Goal: Task Accomplishment & Management: Use online tool/utility

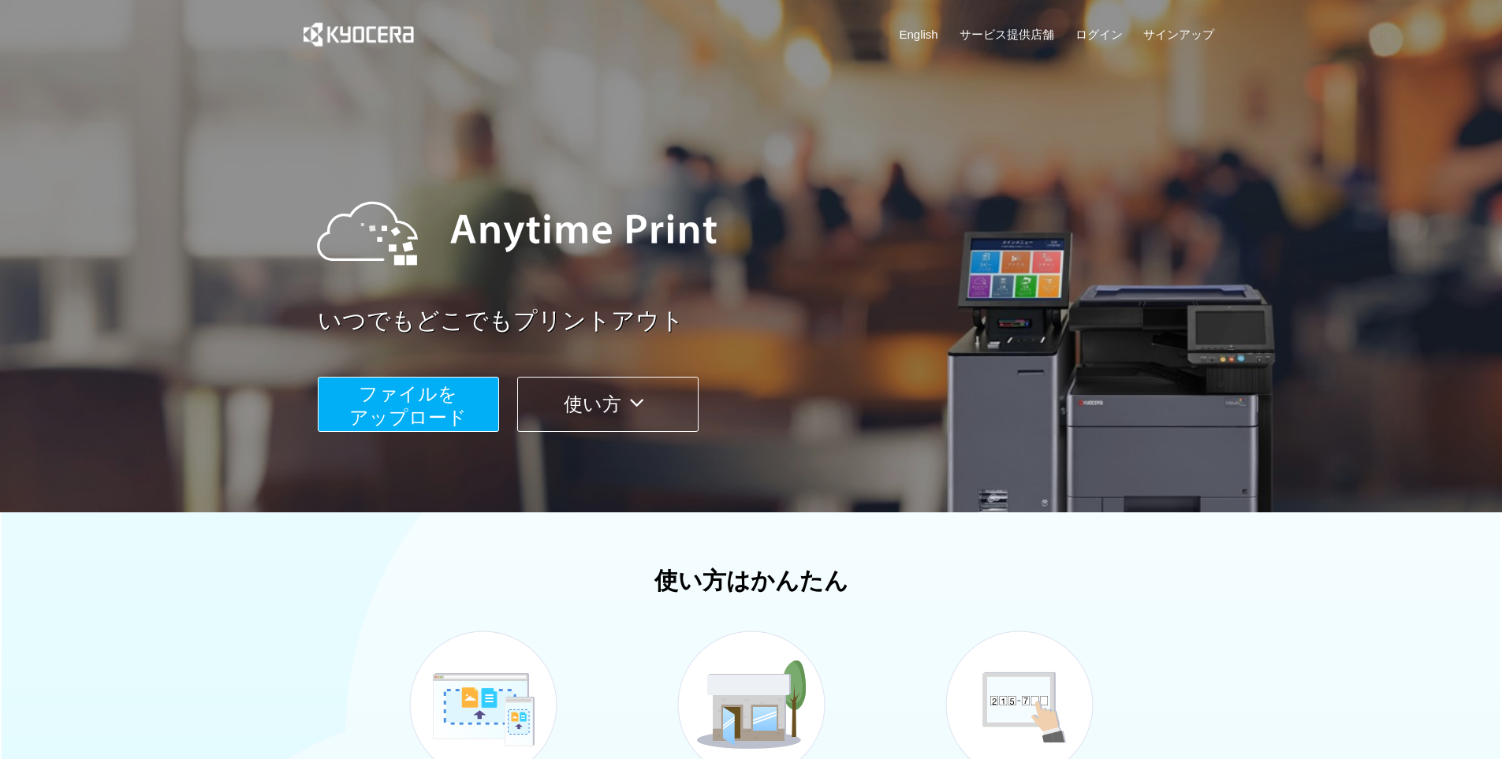
click at [446, 415] on span "ファイルを ​​アップロード" at bounding box center [407, 405] width 117 height 45
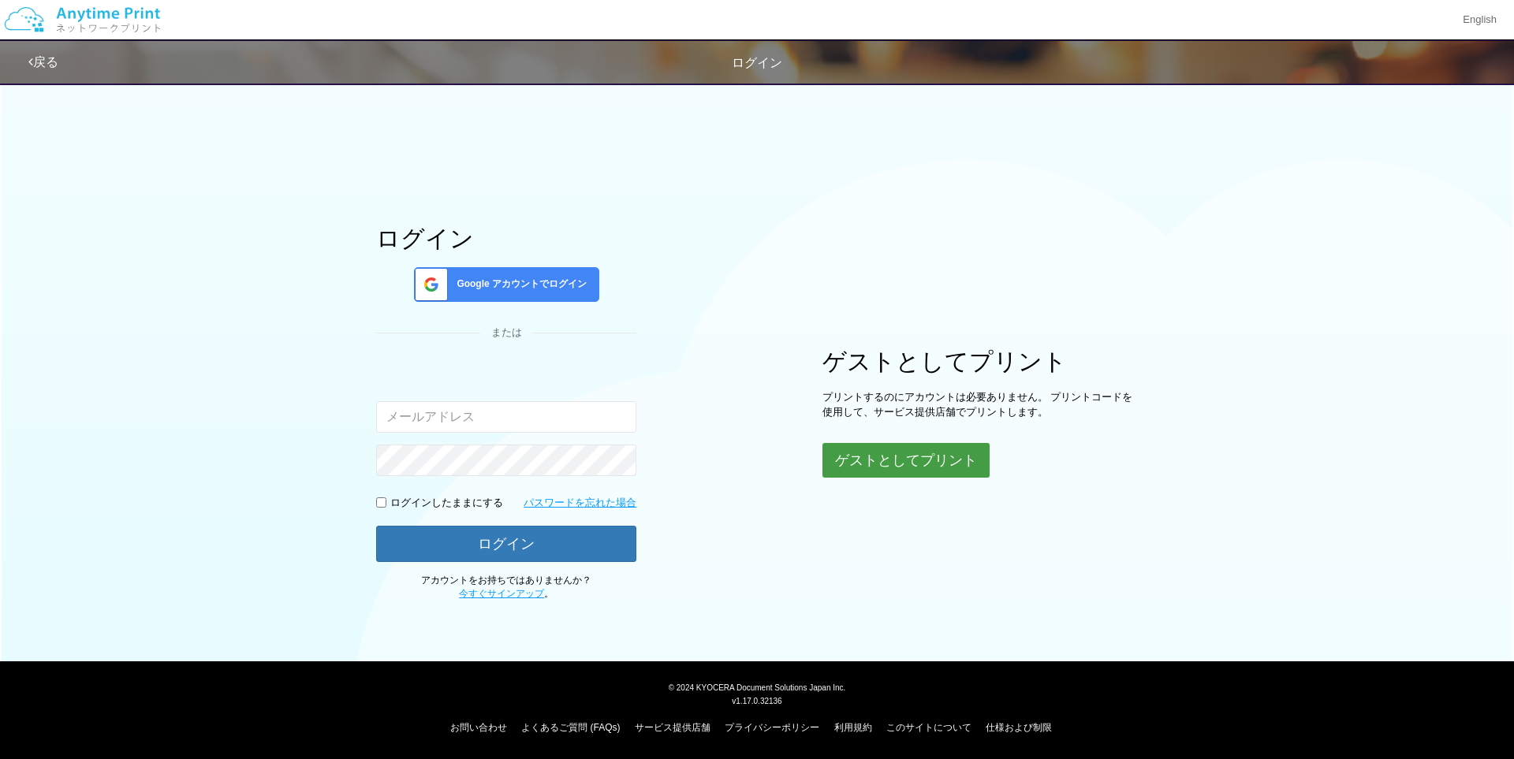
click at [884, 456] on button "ゲストとしてプリント" at bounding box center [905, 460] width 167 height 35
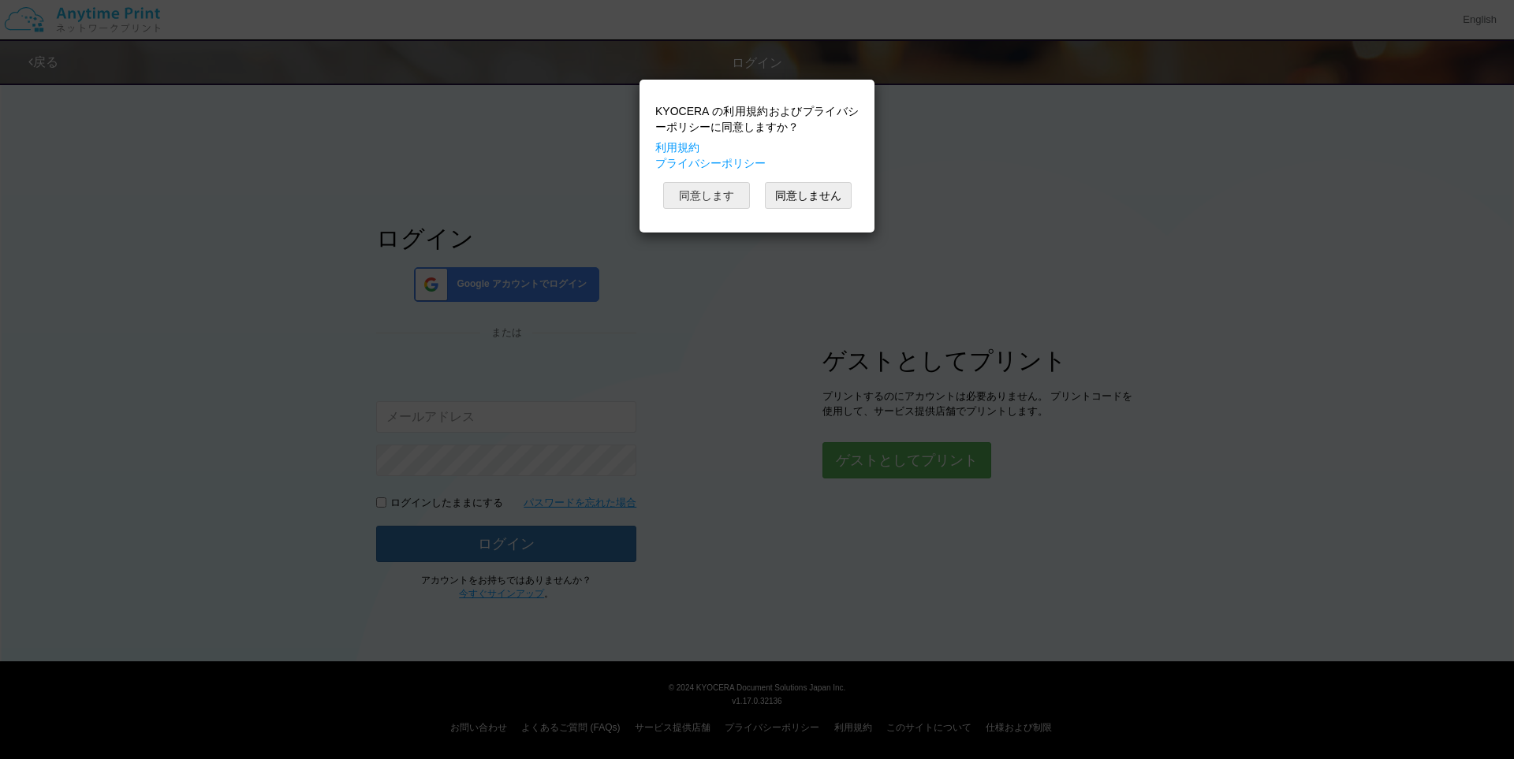
click at [711, 203] on button "同意します" at bounding box center [706, 195] width 87 height 27
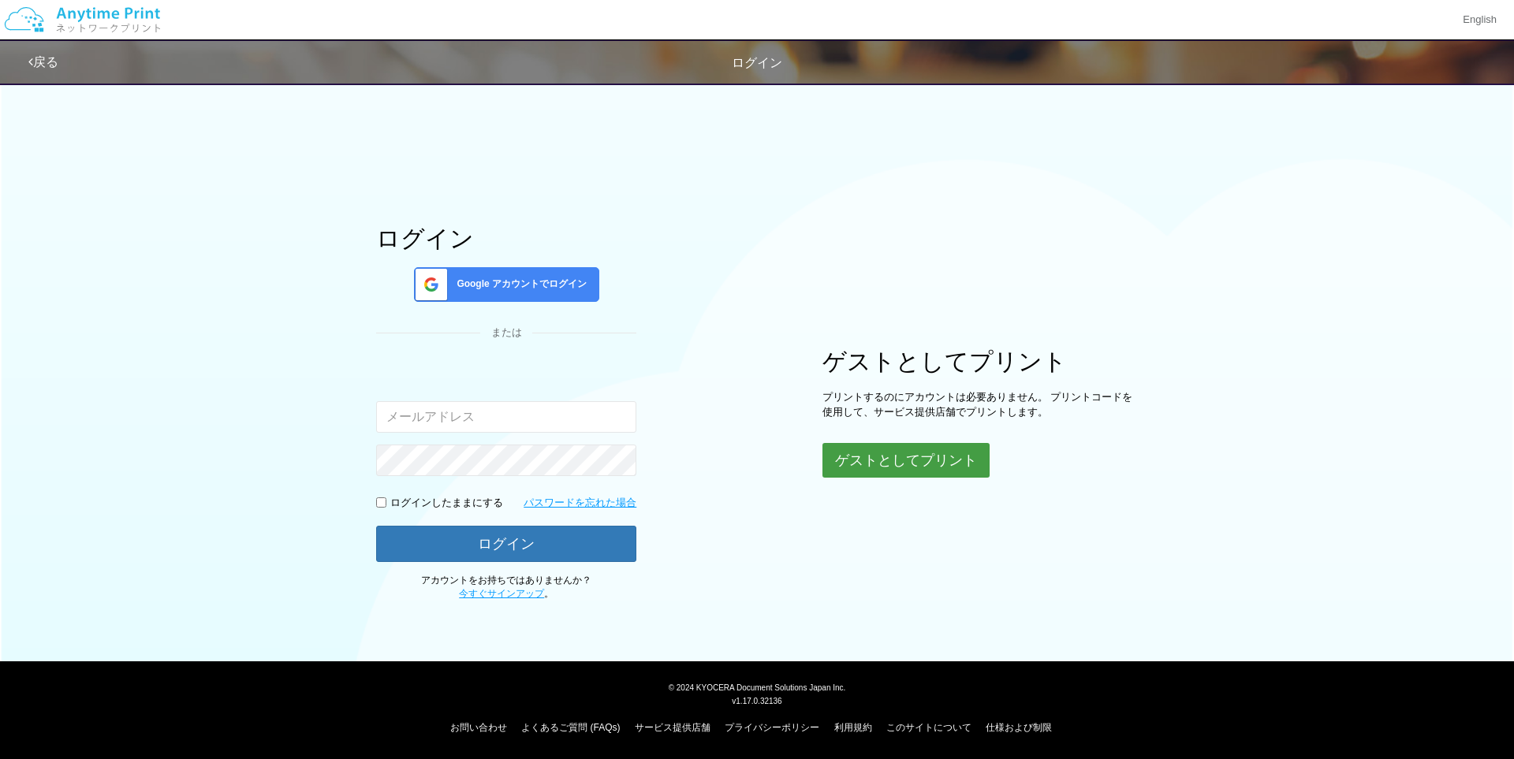
click at [863, 454] on button "ゲストとしてプリント" at bounding box center [905, 460] width 167 height 35
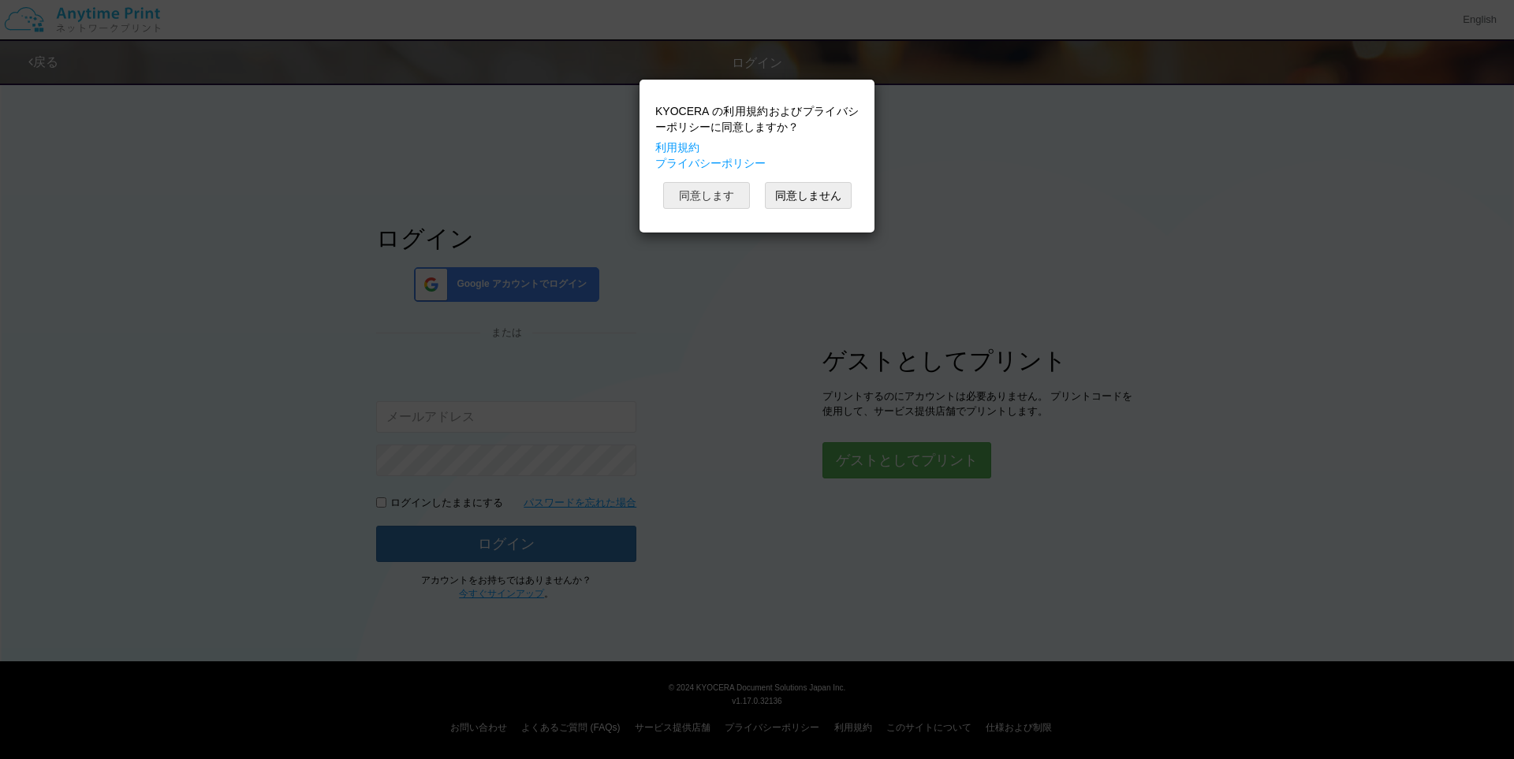
click at [696, 193] on button "同意します" at bounding box center [706, 195] width 87 height 27
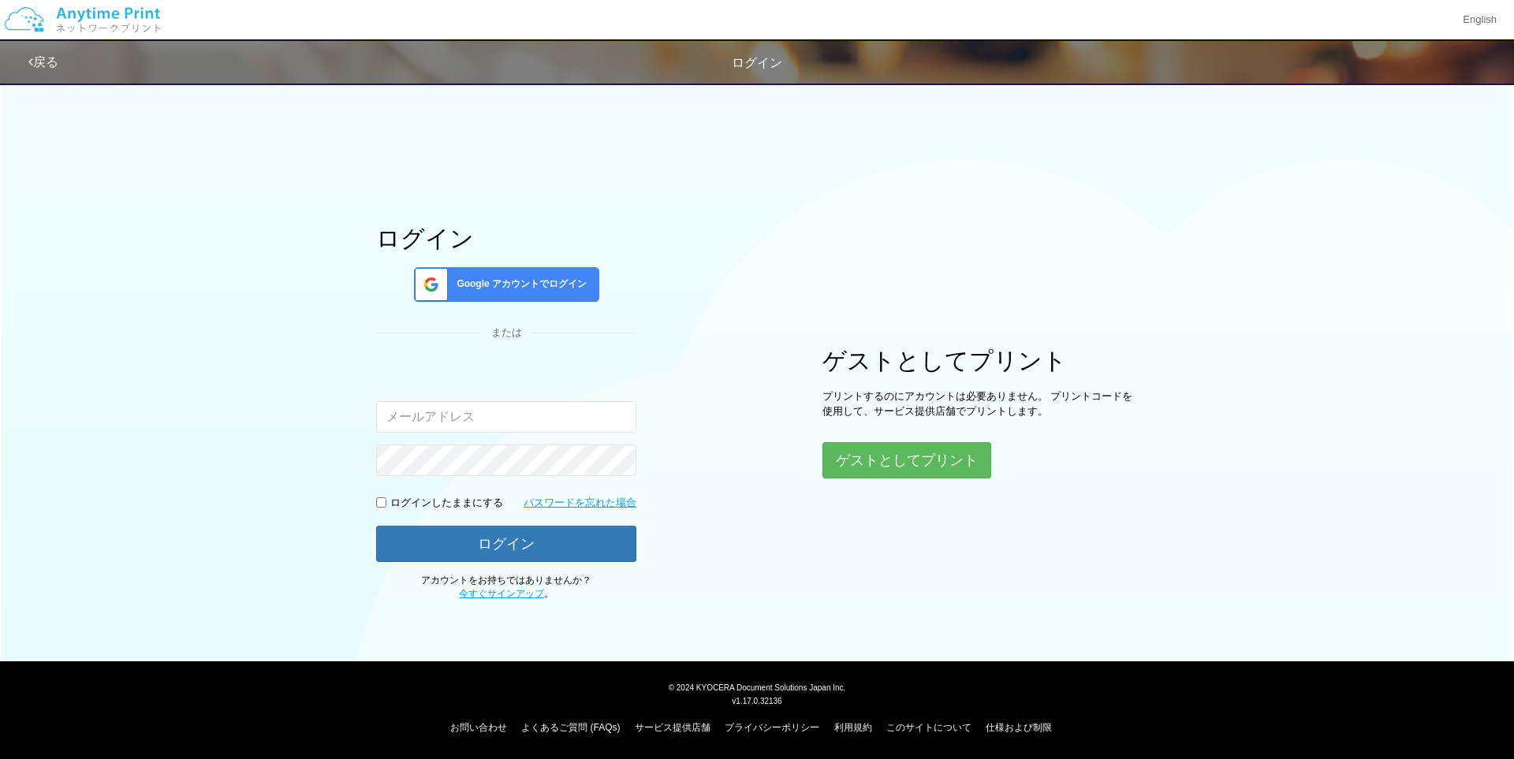
click at [750, 59] on span "ログイン" at bounding box center [757, 62] width 50 height 13
click at [969, 457] on button "ゲストとしてプリント" at bounding box center [905, 460] width 167 height 35
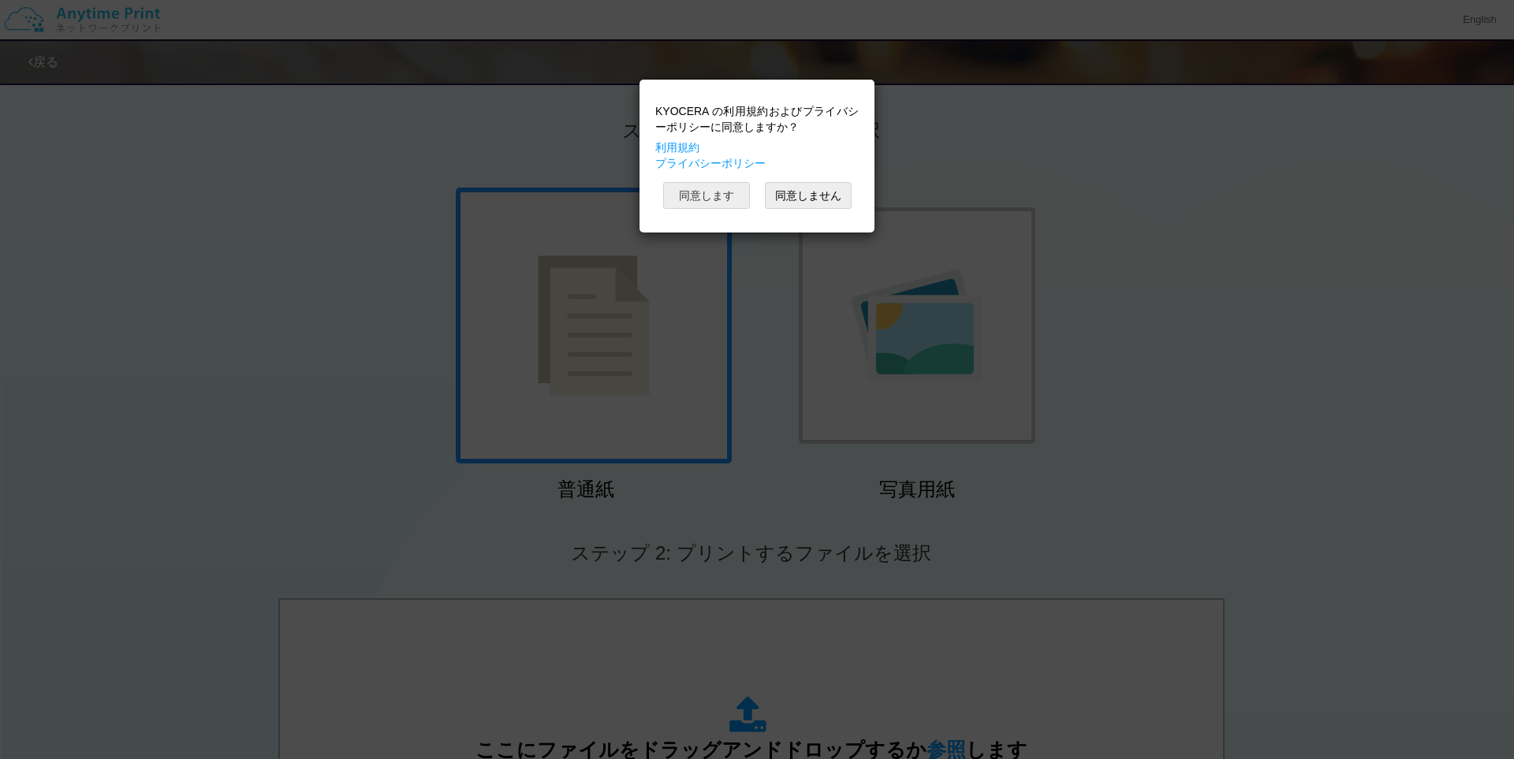
click at [709, 192] on button "同意します" at bounding box center [706, 195] width 87 height 27
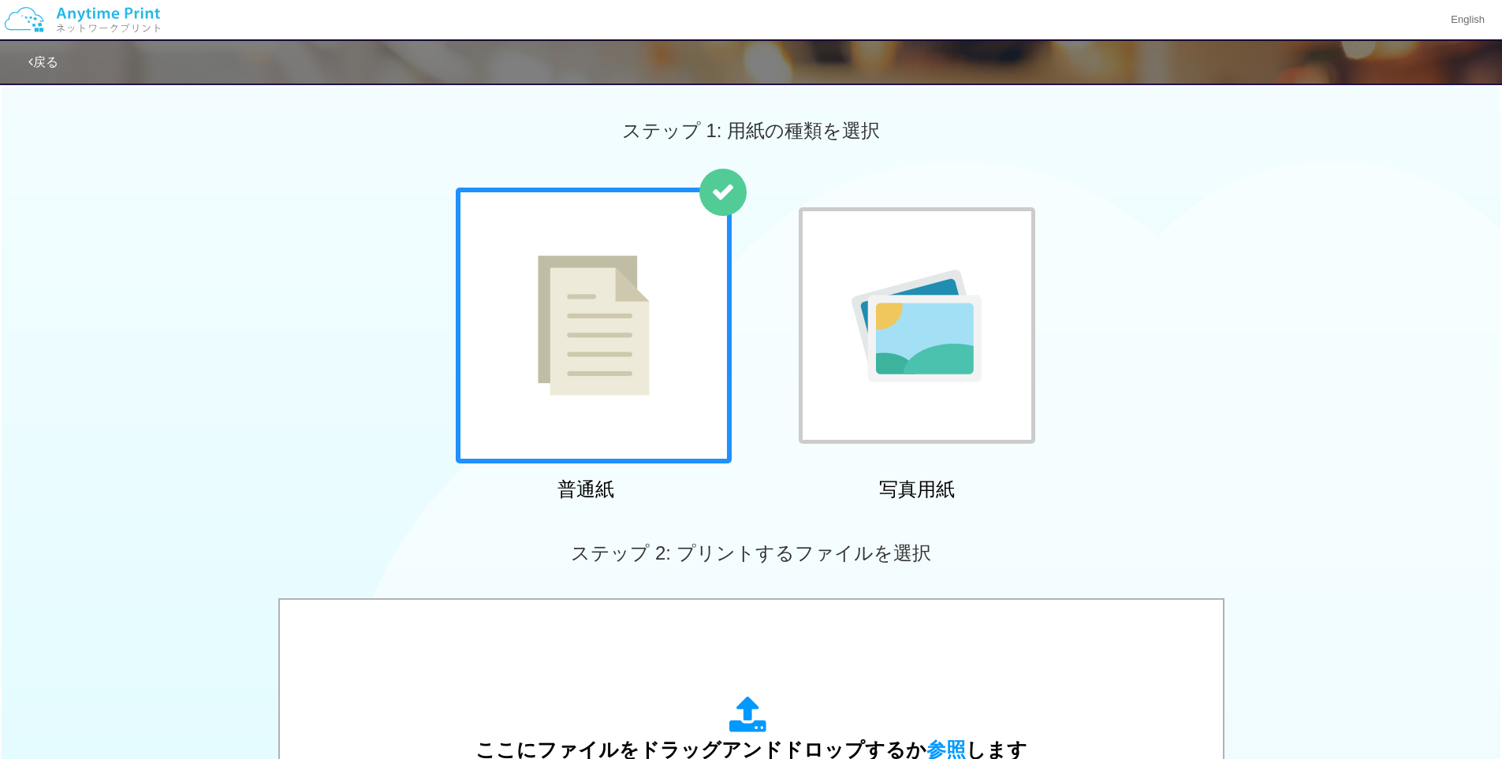
click at [745, 404] on div "普通紙 写真用紙" at bounding box center [751, 348] width 607 height 320
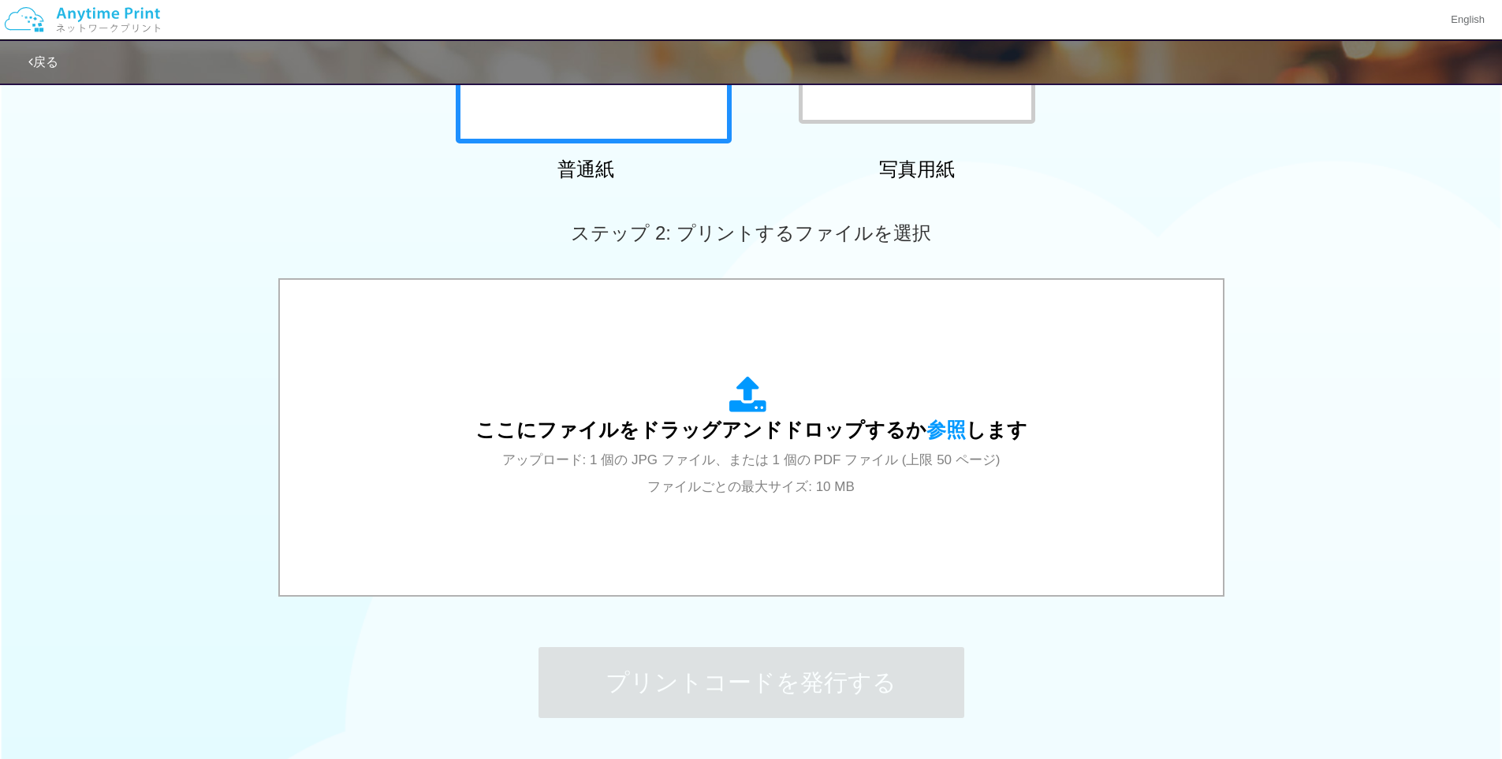
scroll to position [440, 0]
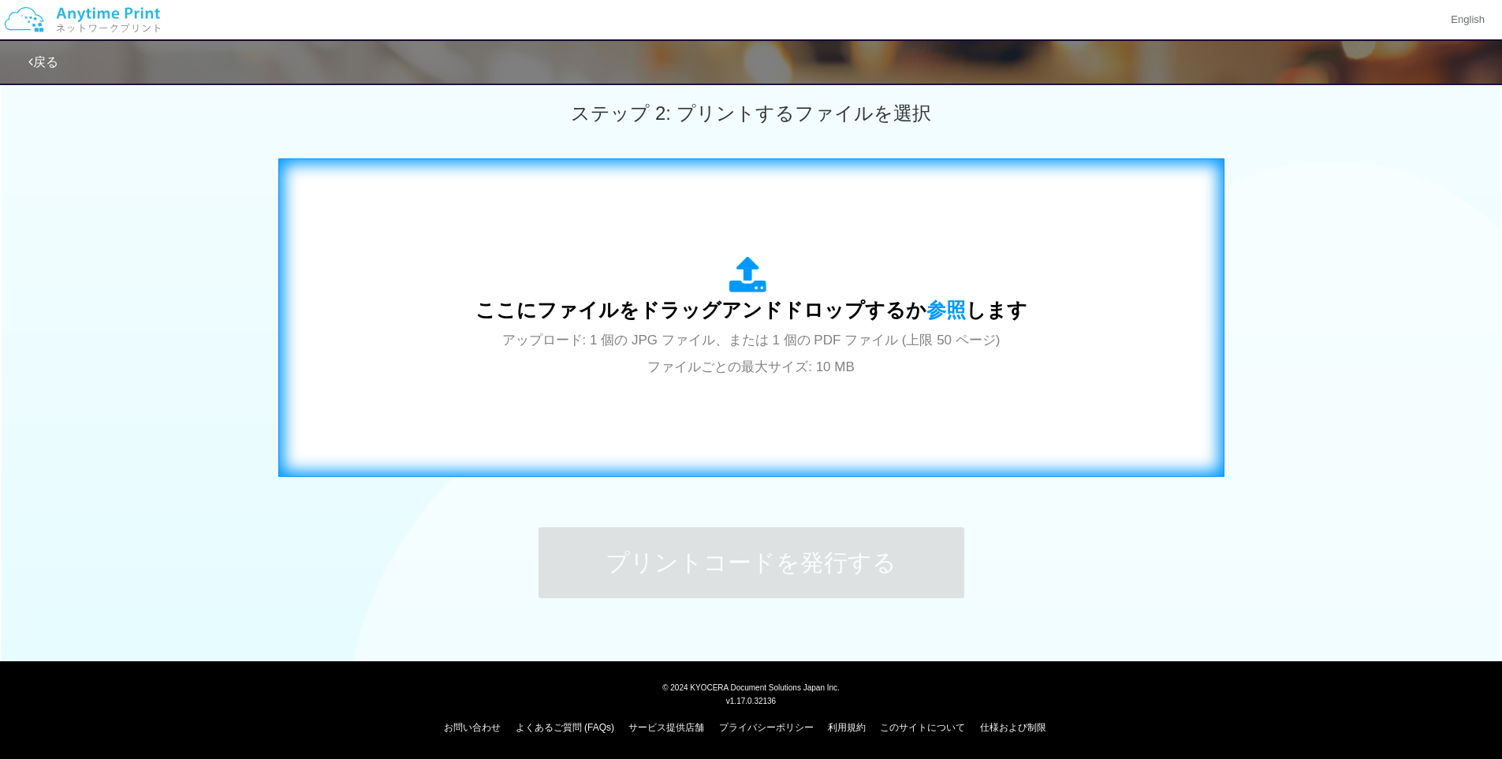
click at [746, 238] on div "ここにファイルをドラッグアンドドロップするか 参照 します アップロード: 1 個の JPG ファイル、または 1 個の PDF ファイル (上限 50 ペー…" at bounding box center [751, 317] width 913 height 285
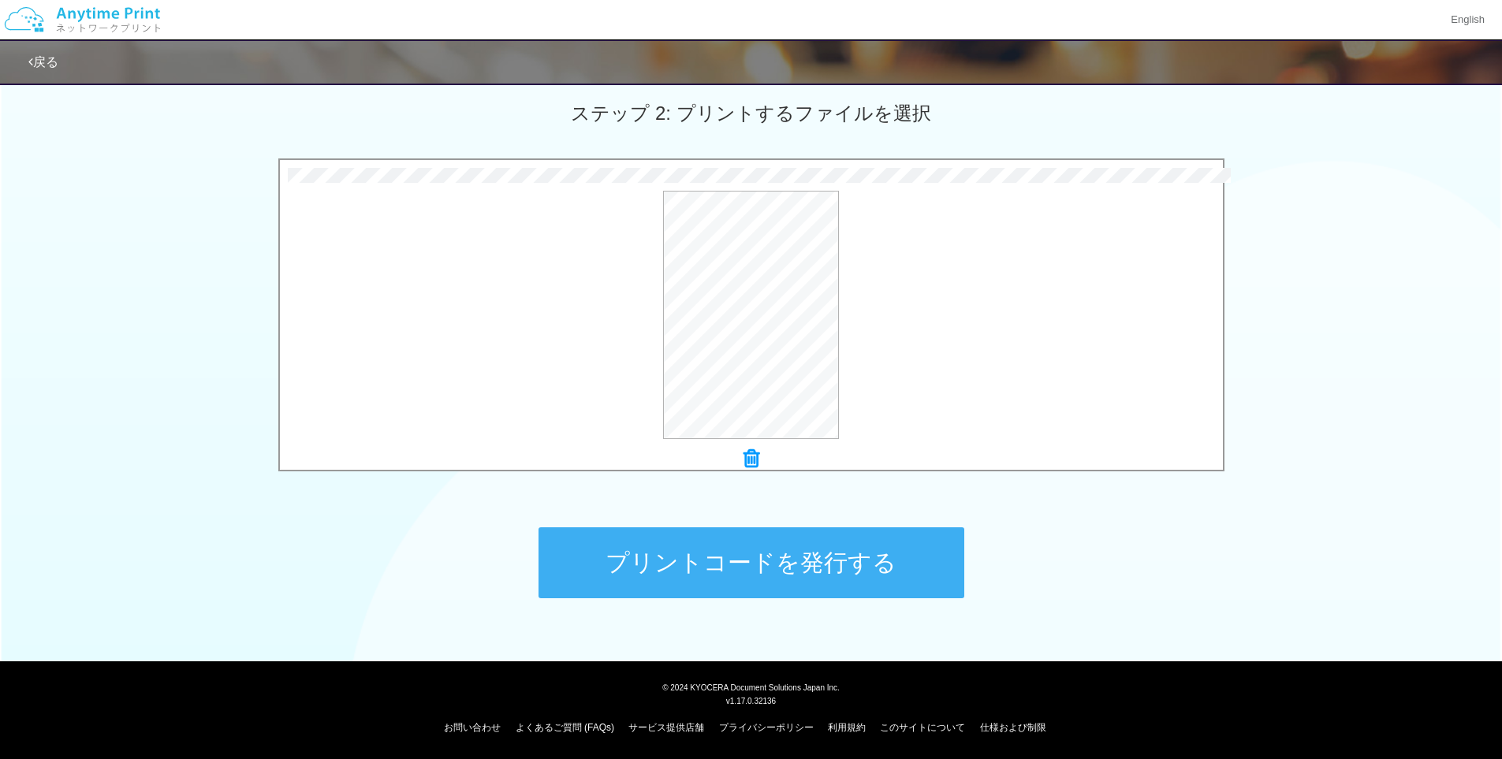
click at [752, 549] on button "プリントコードを発行する" at bounding box center [751, 562] width 426 height 71
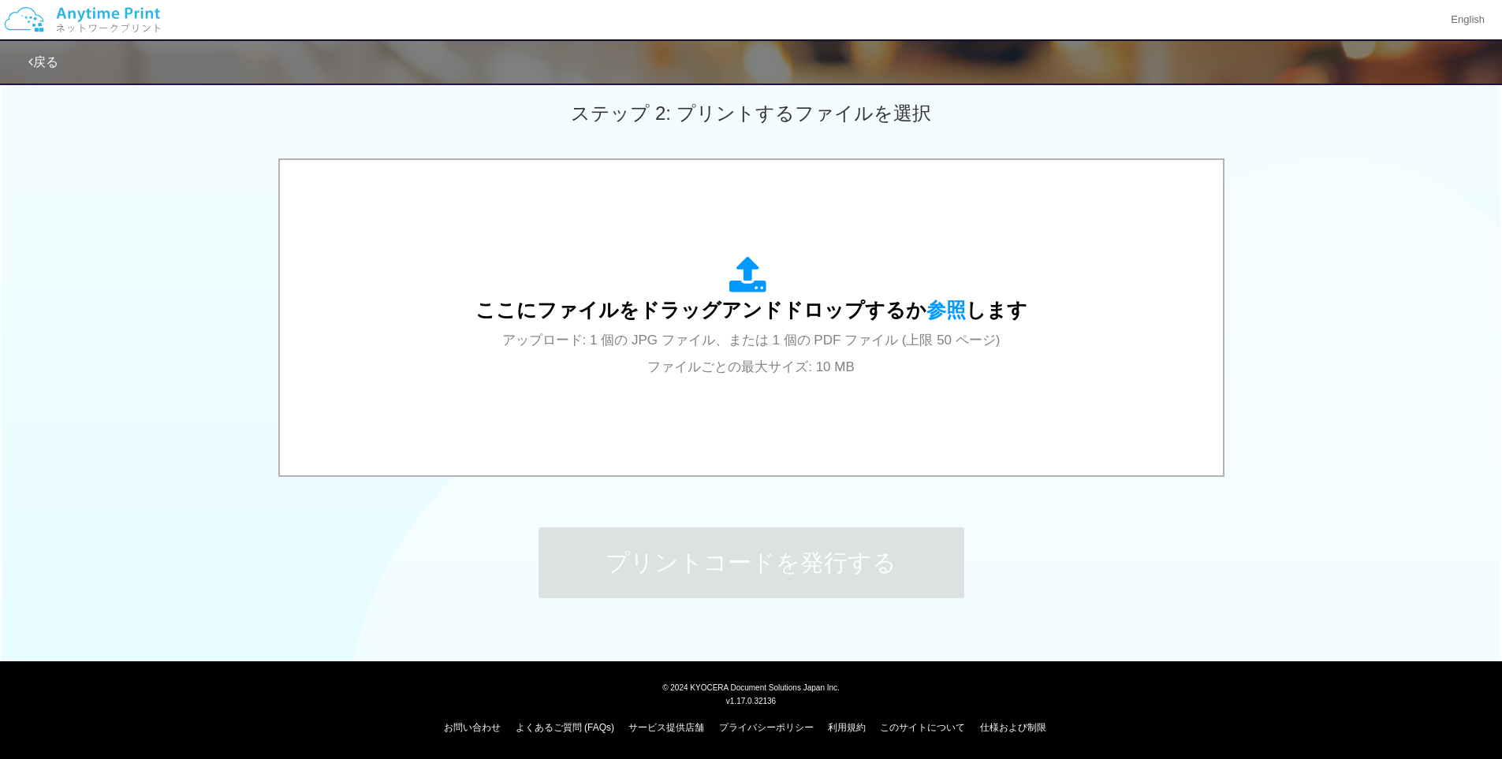
click at [82, 12] on img at bounding box center [82, 19] width 168 height 55
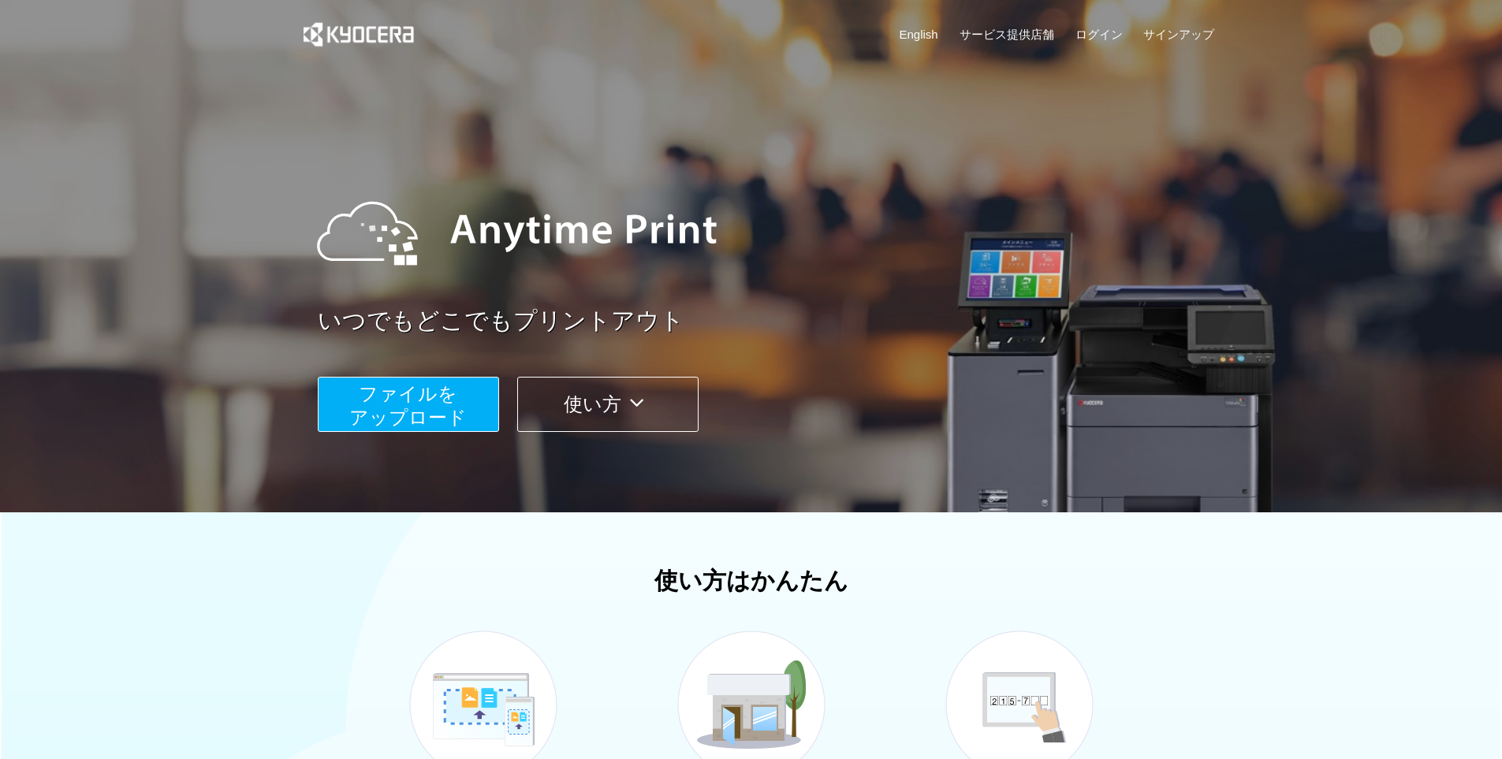
click at [434, 390] on span "ファイルを ​​アップロード" at bounding box center [407, 405] width 117 height 45
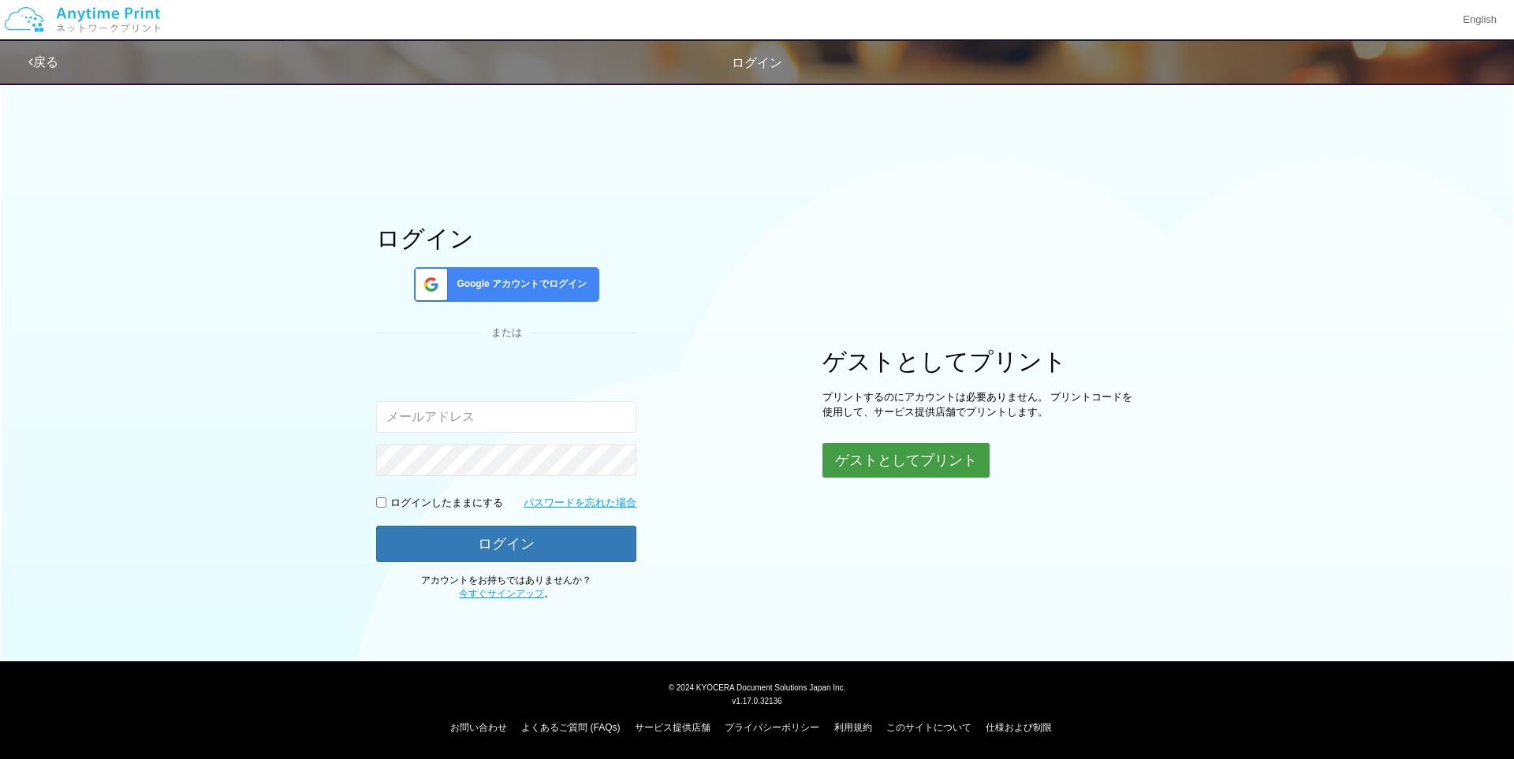
click at [903, 456] on button "ゲストとしてプリント" at bounding box center [905, 460] width 167 height 35
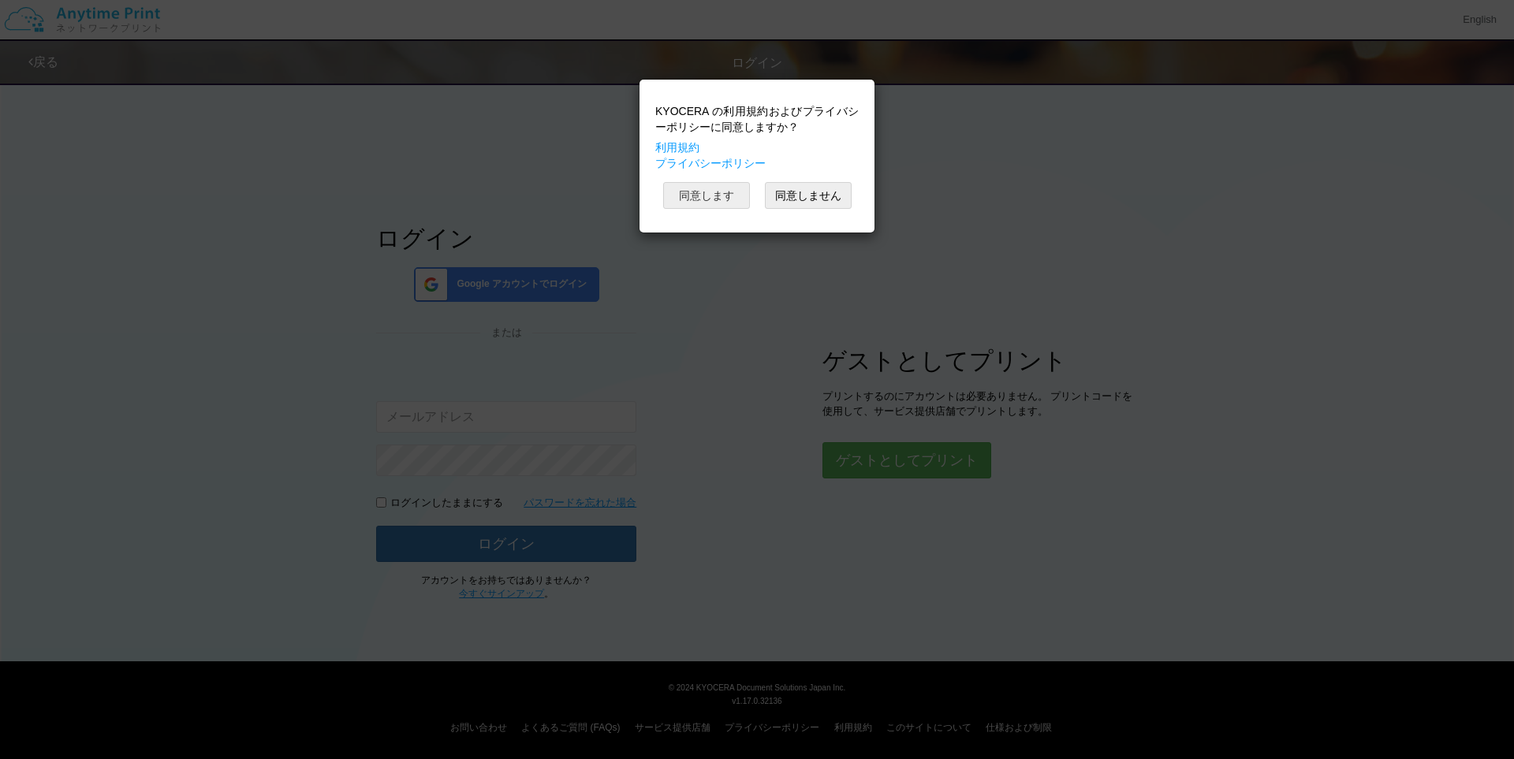
click at [691, 192] on button "同意します" at bounding box center [706, 195] width 87 height 27
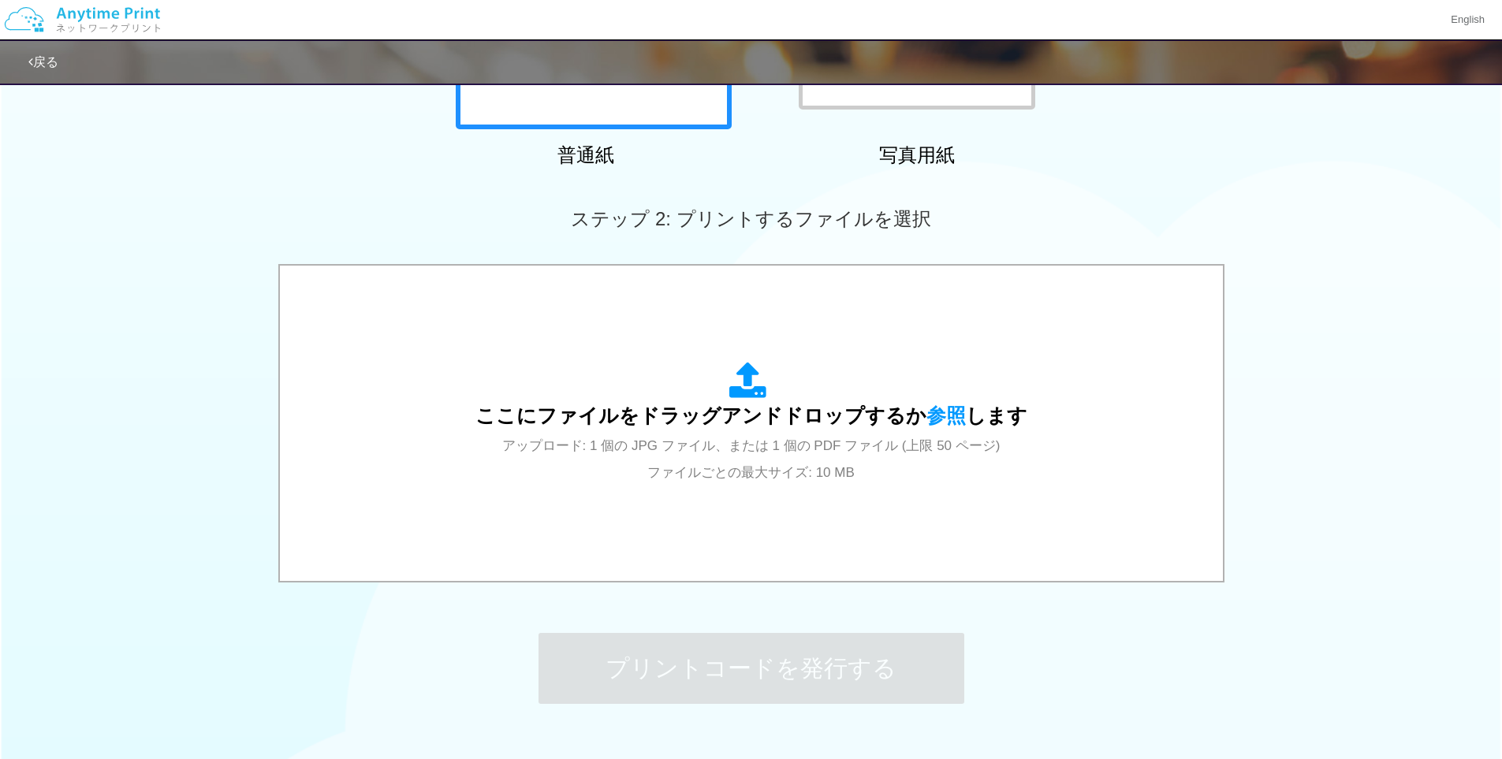
scroll to position [394, 0]
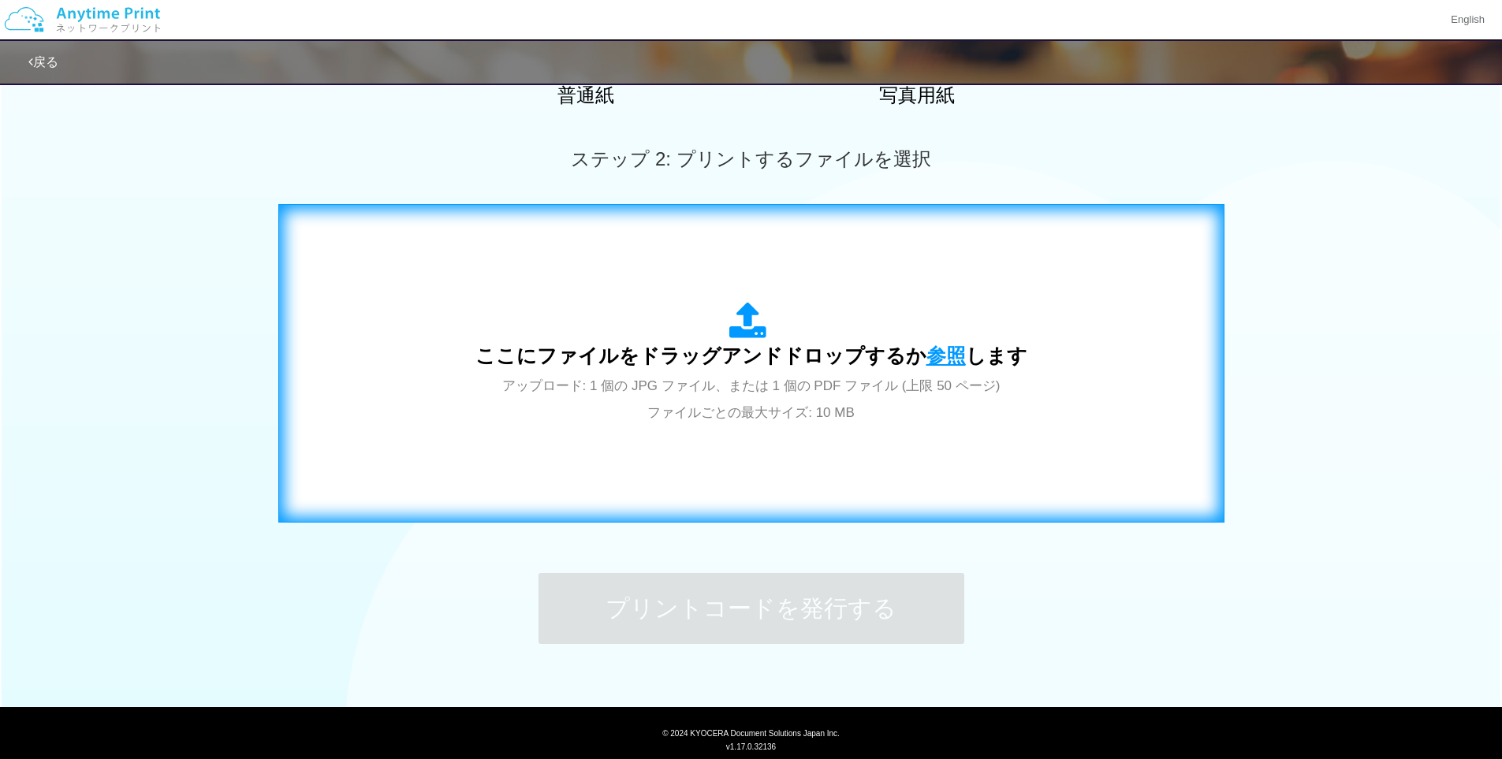
click at [931, 356] on span "参照" at bounding box center [945, 356] width 39 height 22
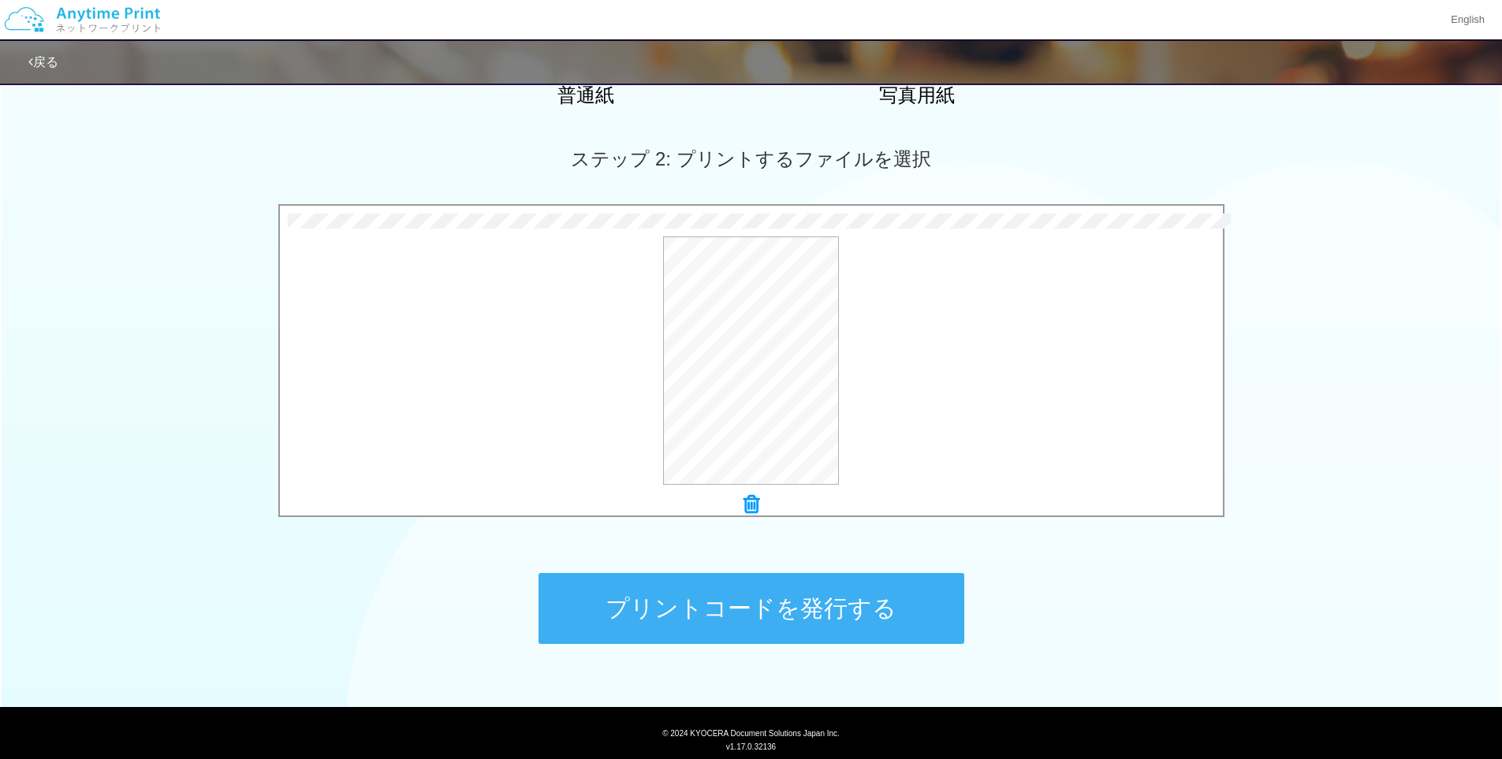
click at [747, 608] on button "プリントコードを発行する" at bounding box center [751, 608] width 426 height 71
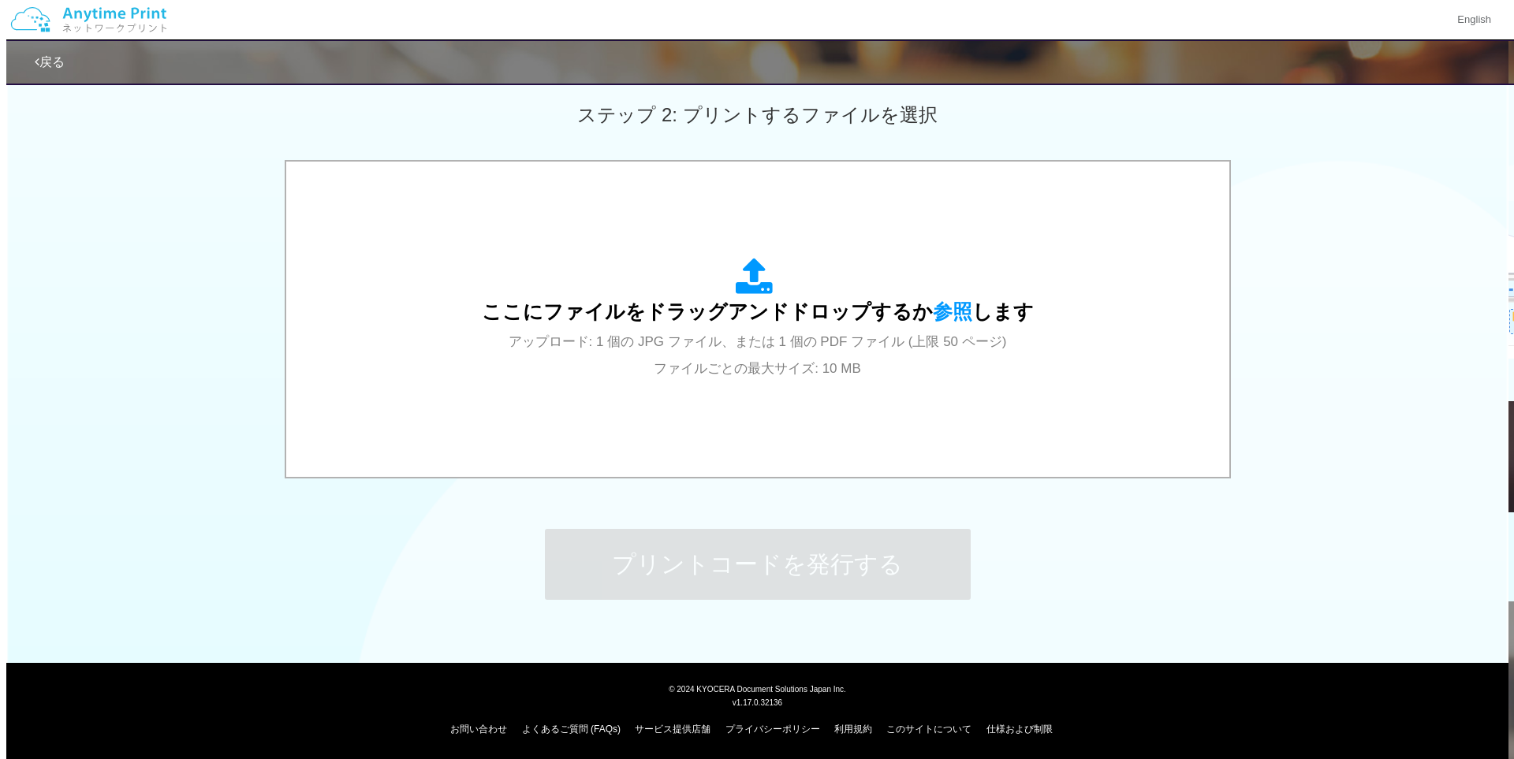
scroll to position [440, 0]
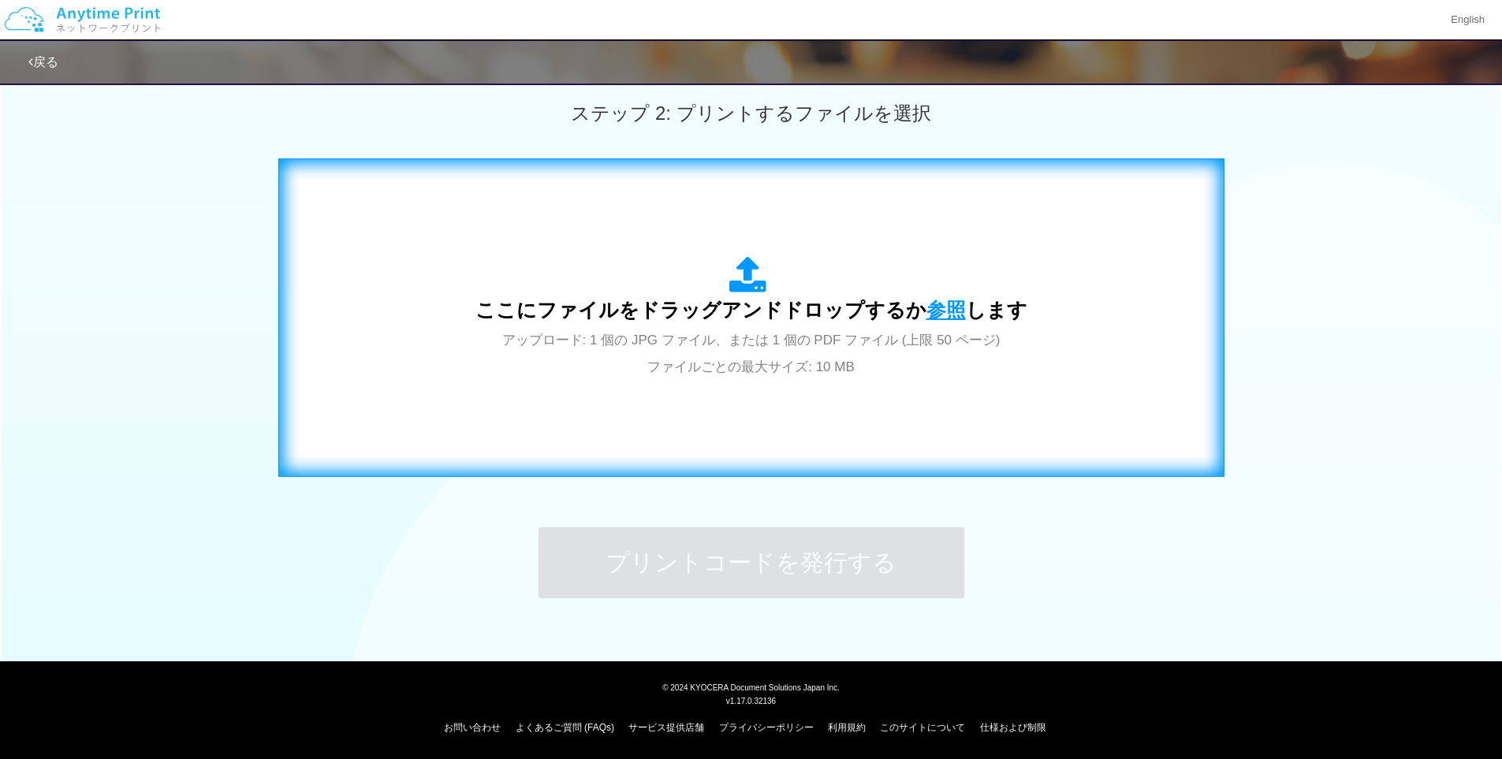
click at [945, 313] on span "参照" at bounding box center [945, 310] width 39 height 22
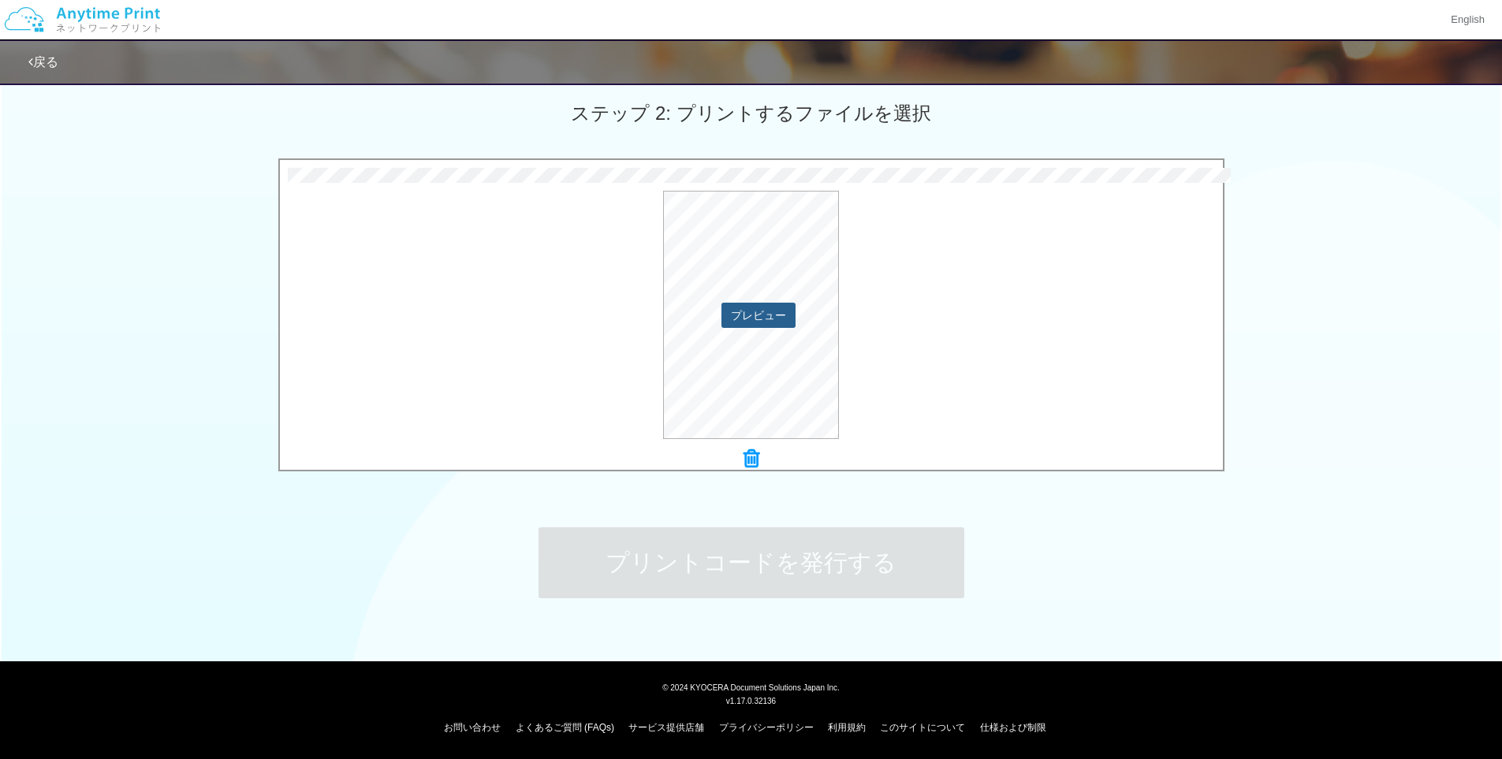
click at [759, 319] on button "プレビュー" at bounding box center [758, 315] width 74 height 25
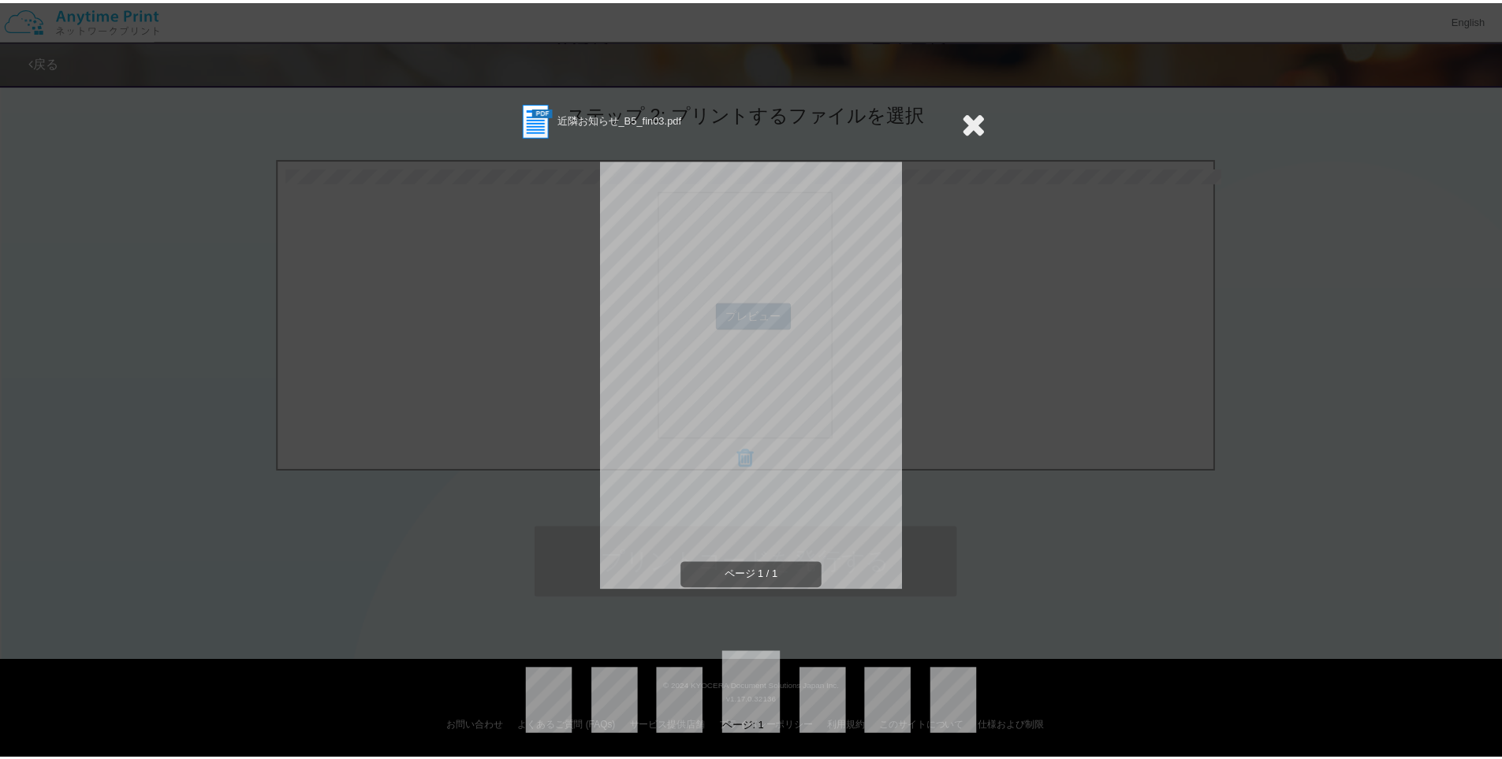
scroll to position [0, 0]
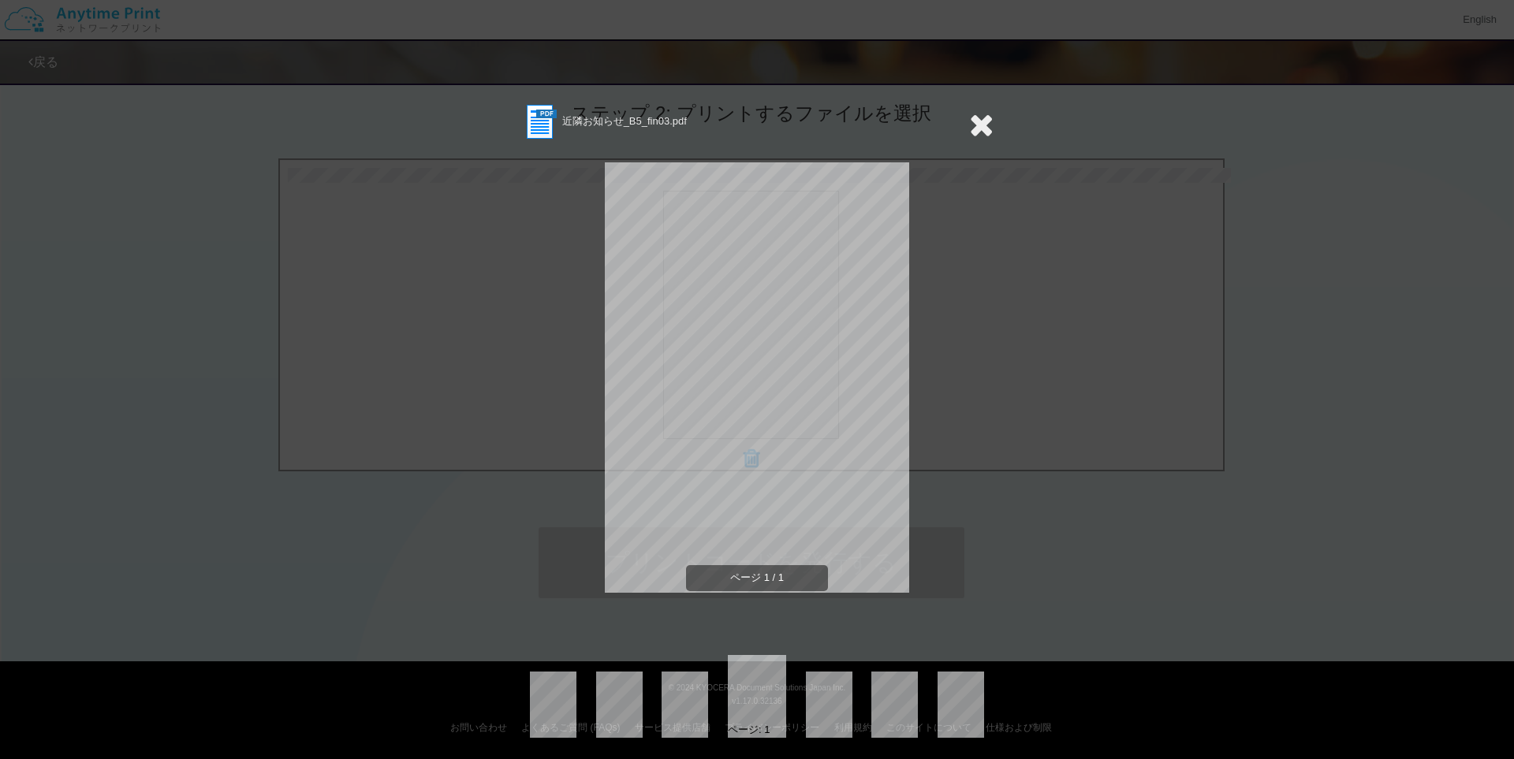
click at [969, 124] on icon at bounding box center [981, 125] width 24 height 32
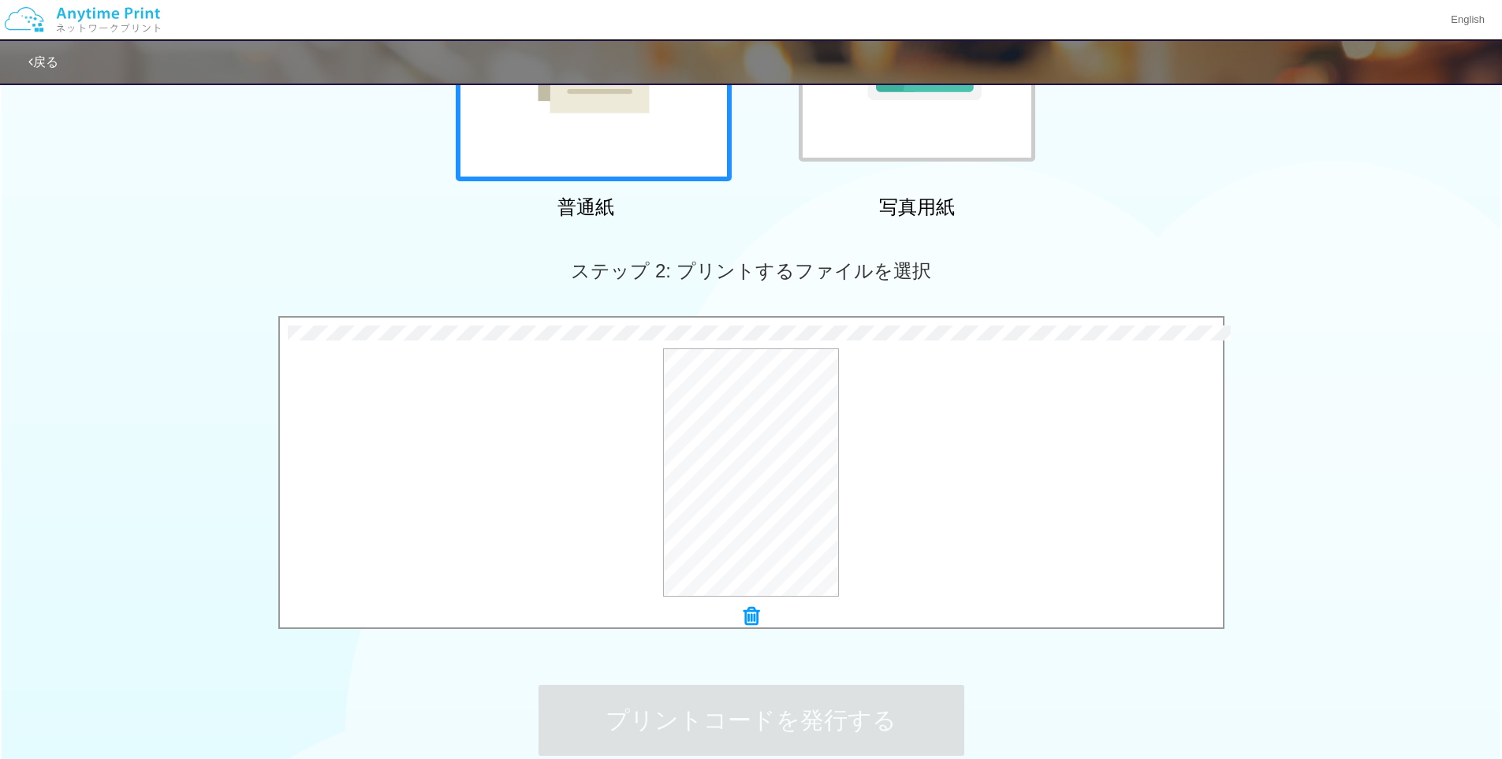
scroll to position [440, 0]
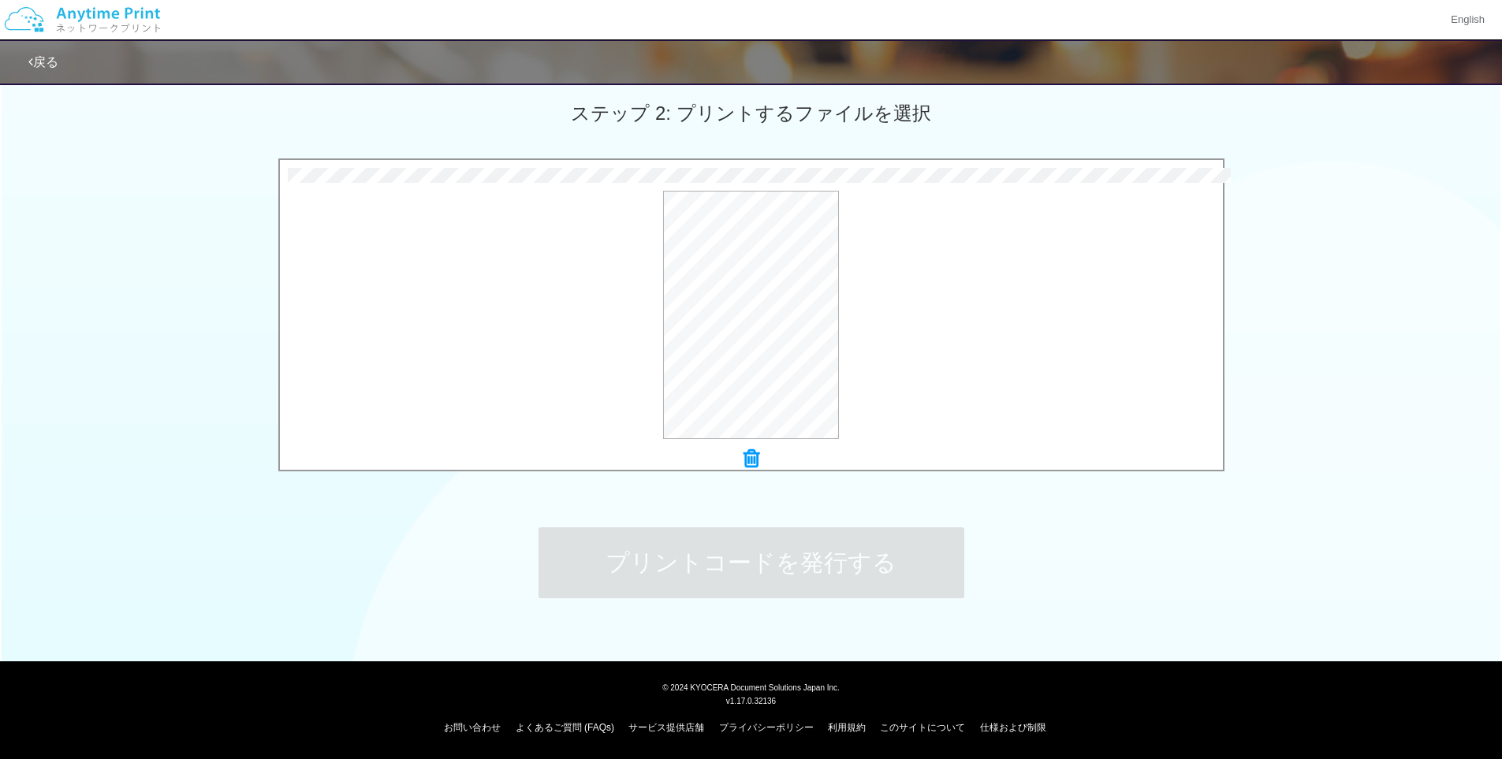
click at [753, 449] on icon at bounding box center [751, 459] width 16 height 20
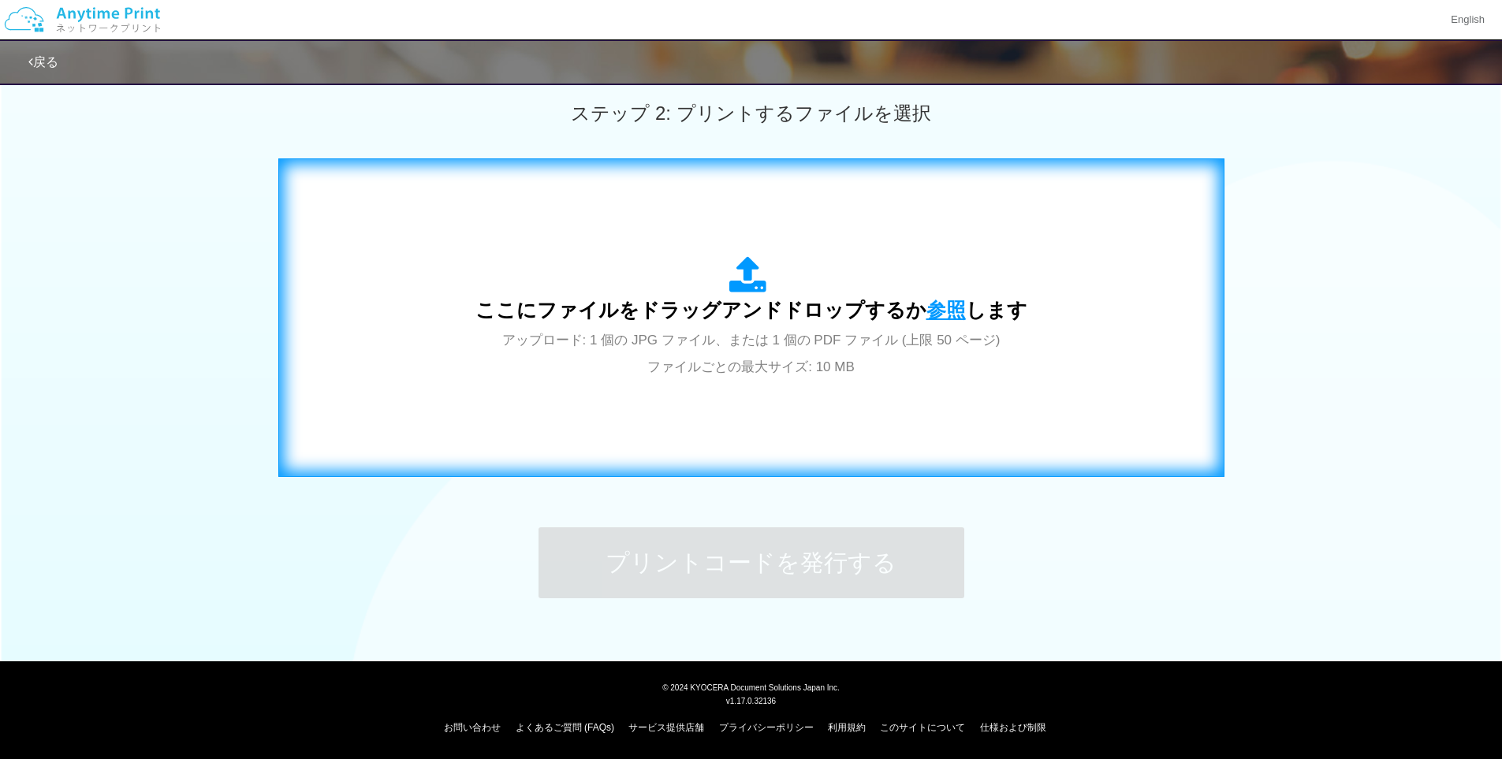
click at [949, 304] on span "参照" at bounding box center [945, 310] width 39 height 22
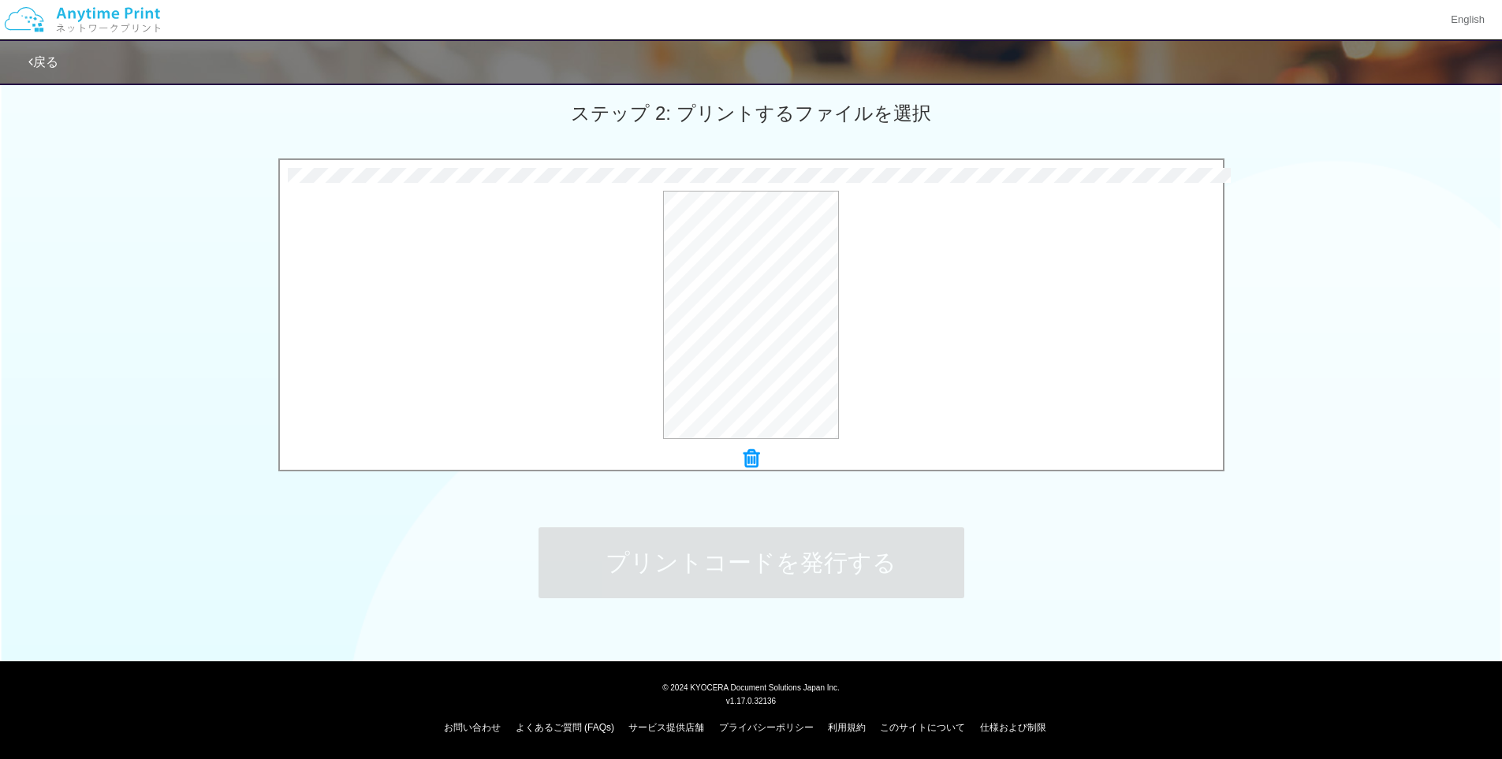
click at [747, 453] on icon at bounding box center [751, 459] width 16 height 20
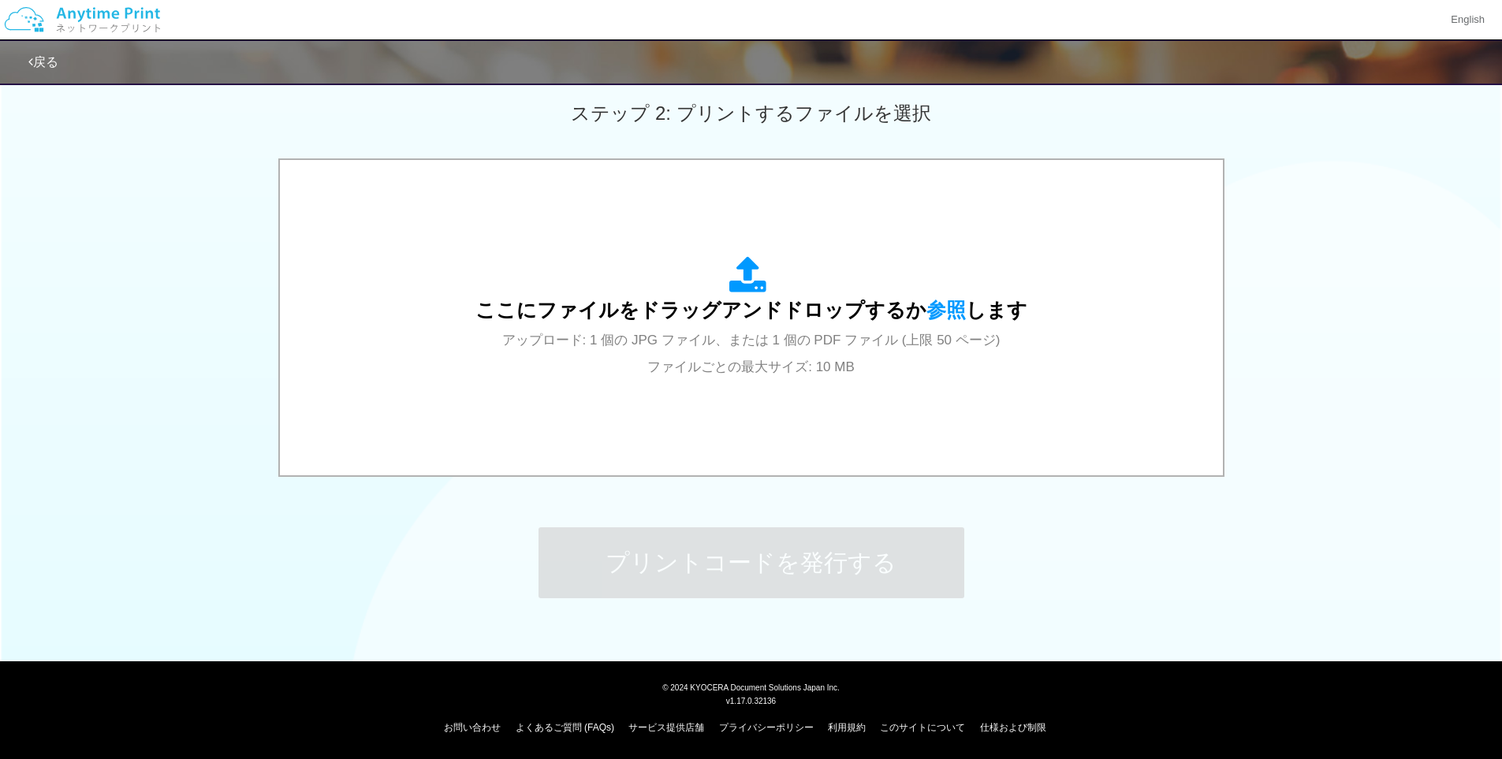
click at [1080, 524] on div "ステップ 1: 用紙の種類を選択 普通紙 写真用紙 普通紙 写真用紙 previous next slide 1 of 2 comma.current.act…" at bounding box center [751, 140] width 1502 height 1012
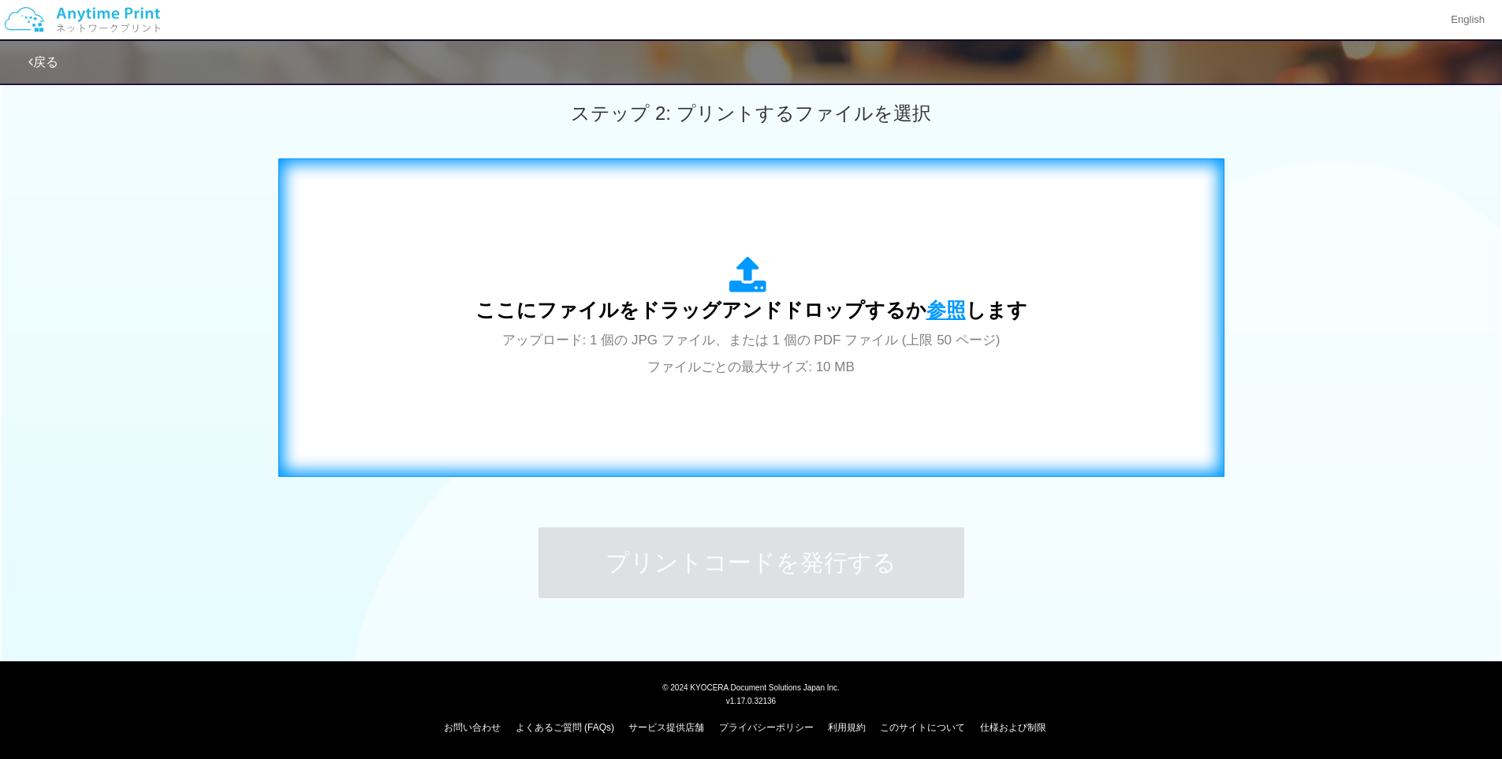
click at [933, 314] on span "参照" at bounding box center [945, 310] width 39 height 22
click at [937, 311] on span "参照" at bounding box center [945, 310] width 39 height 22
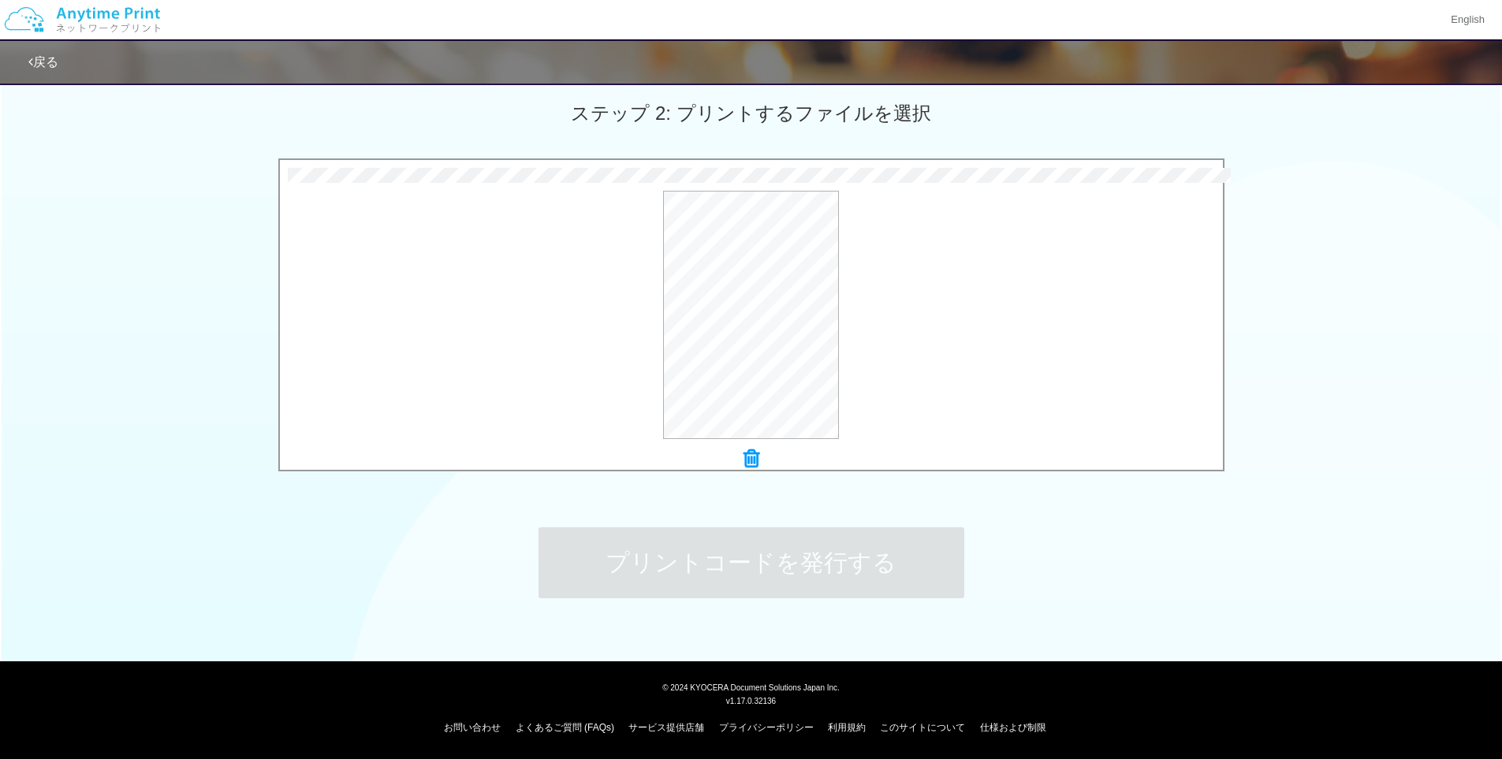
click at [1038, 552] on div "ステップ 1: 用紙の種類を選択 普通紙 写真用紙 普通紙 写真用紙 previous next slide 1 of 2 comma.current.act…" at bounding box center [751, 140] width 1502 height 1012
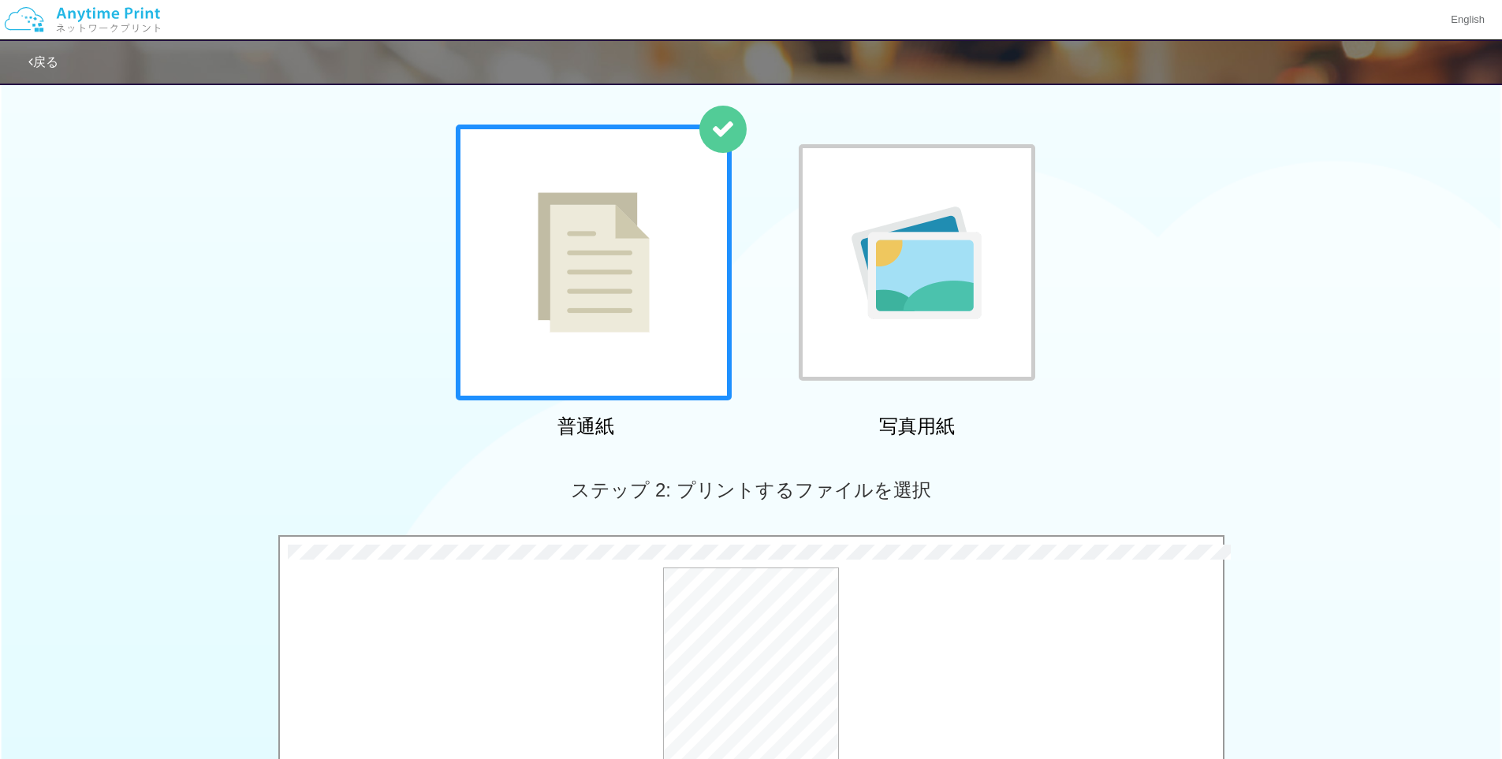
scroll to position [0, 0]
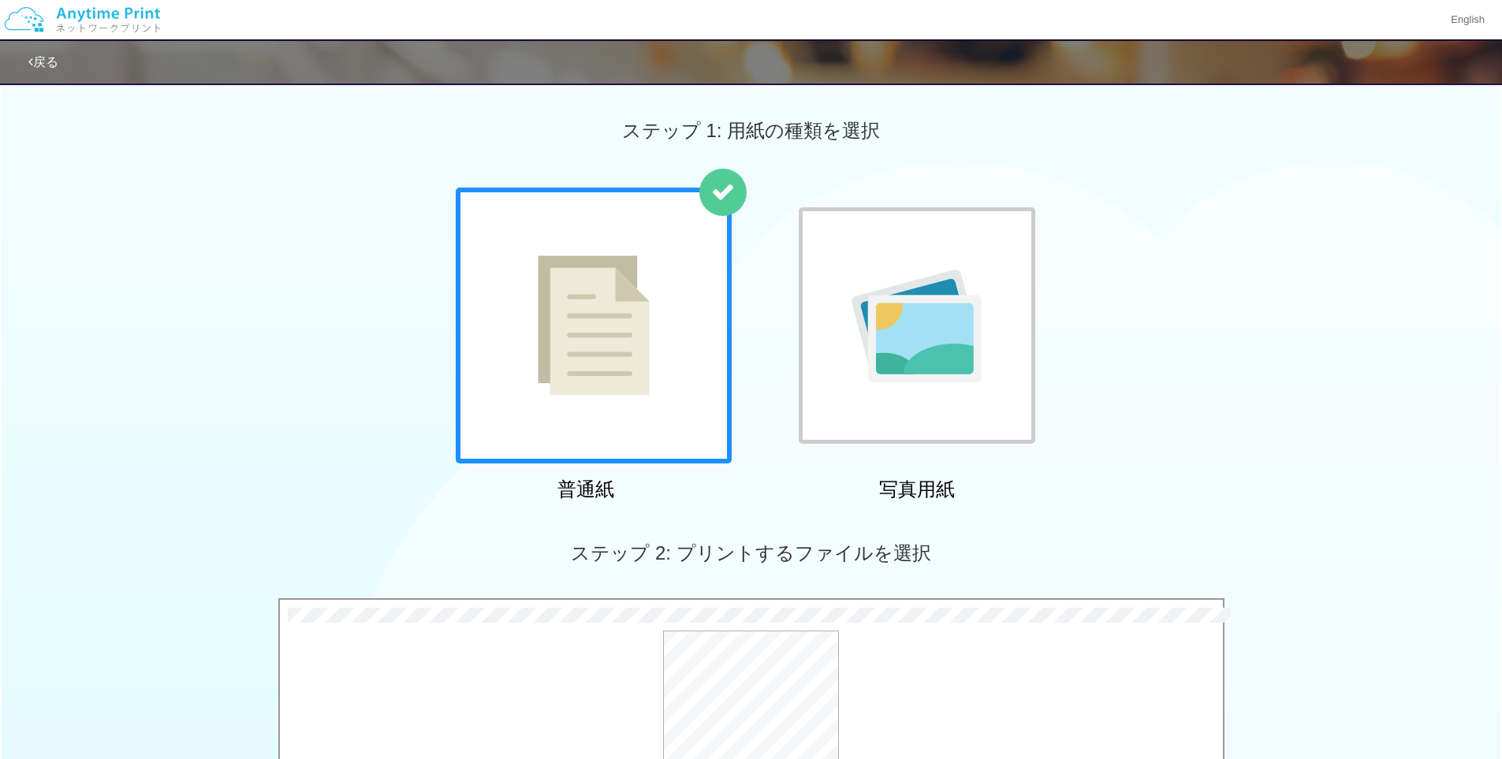
click at [49, 21] on img at bounding box center [82, 19] width 168 height 55
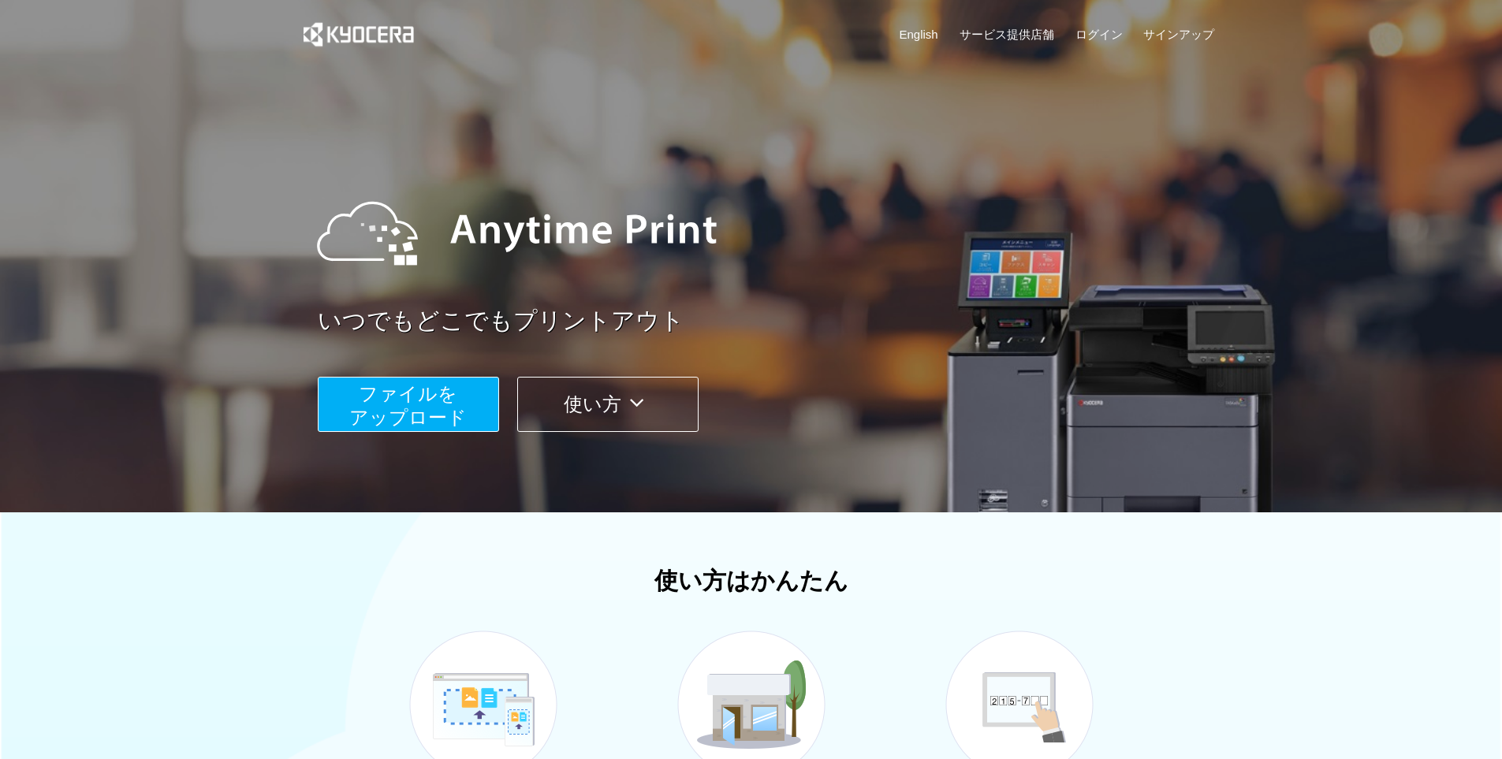
click at [430, 408] on span "ファイルを ​​アップロード" at bounding box center [407, 405] width 117 height 45
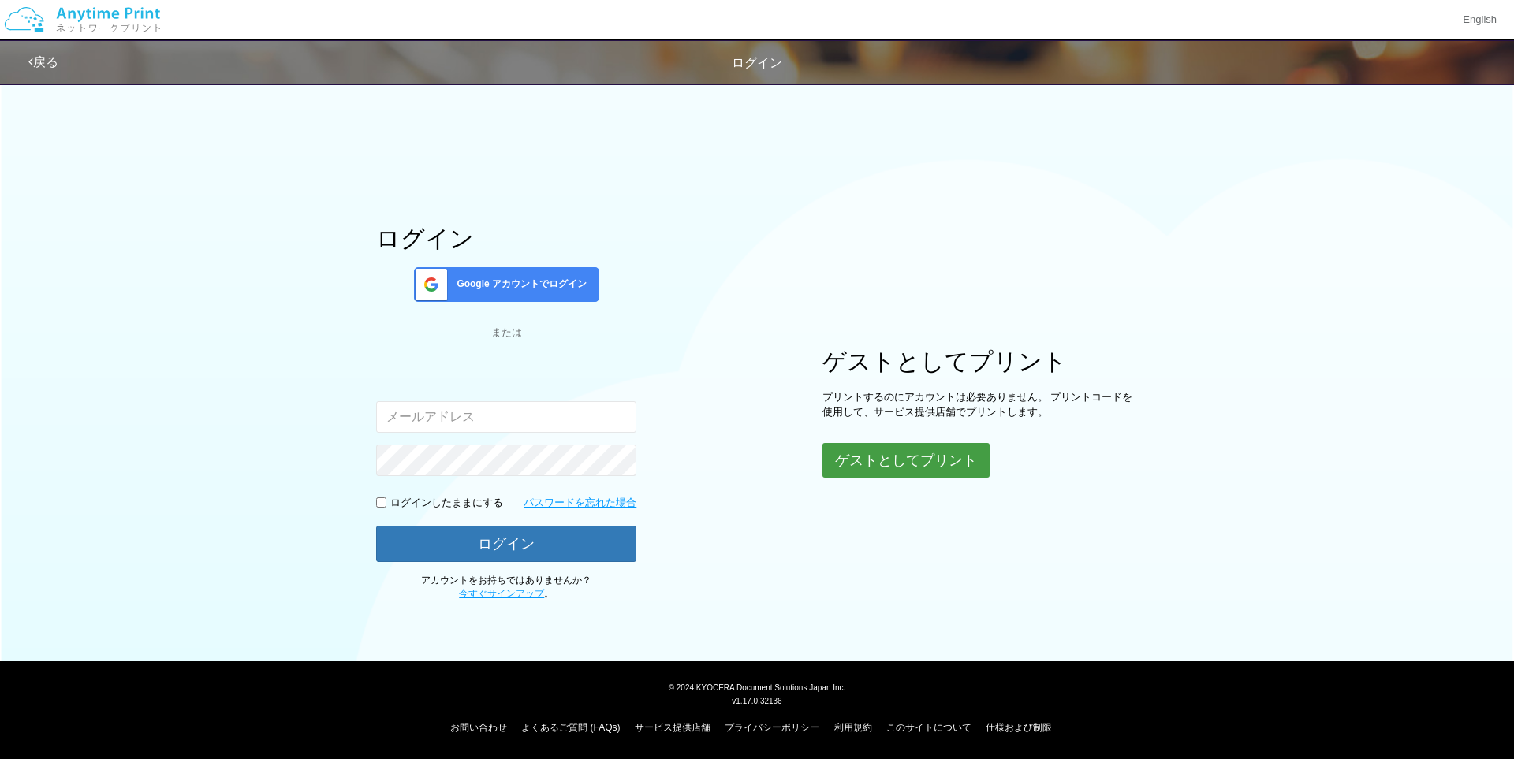
click at [902, 459] on button "ゲストとしてプリント" at bounding box center [905, 460] width 167 height 35
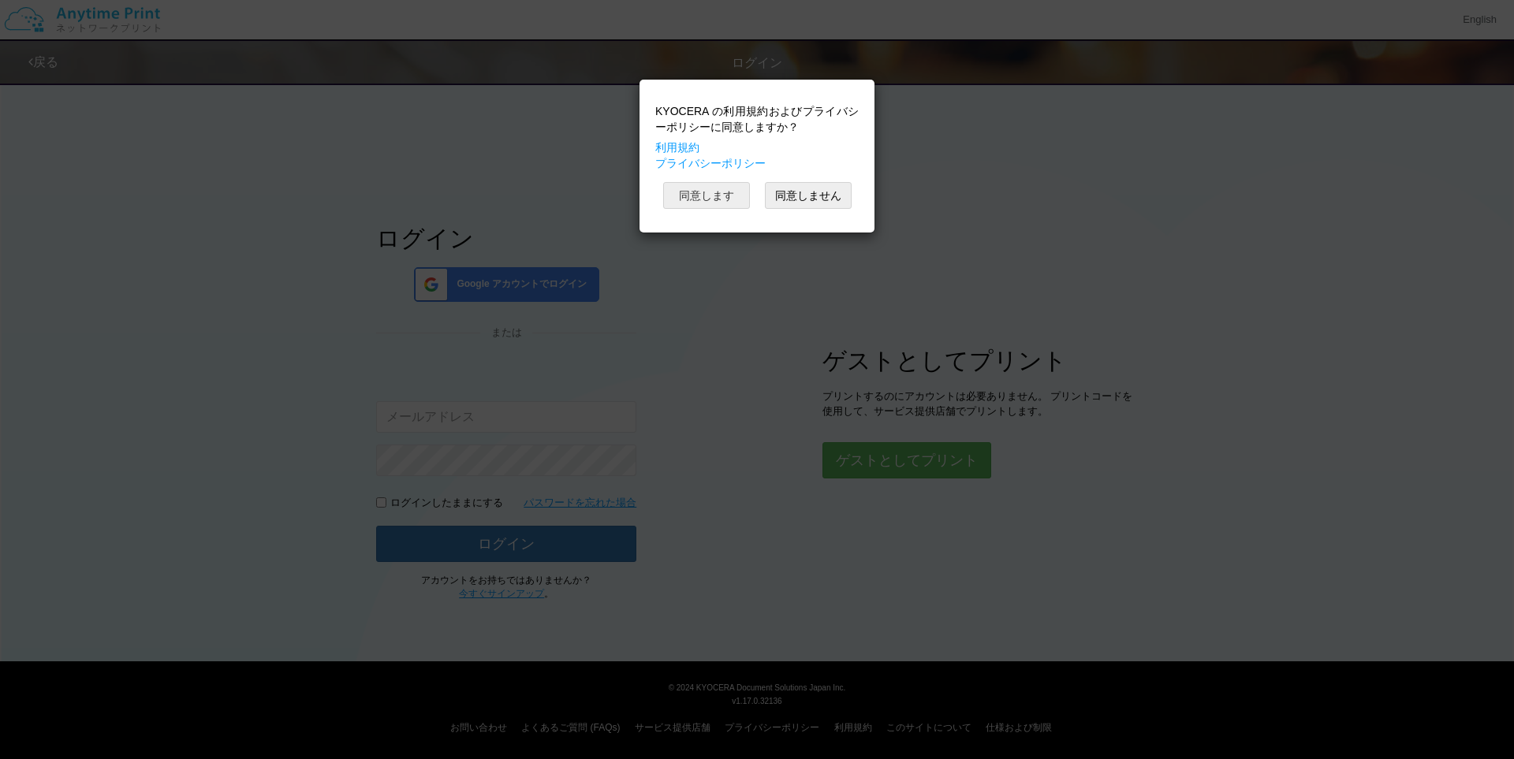
click at [695, 192] on button "同意します" at bounding box center [706, 195] width 87 height 27
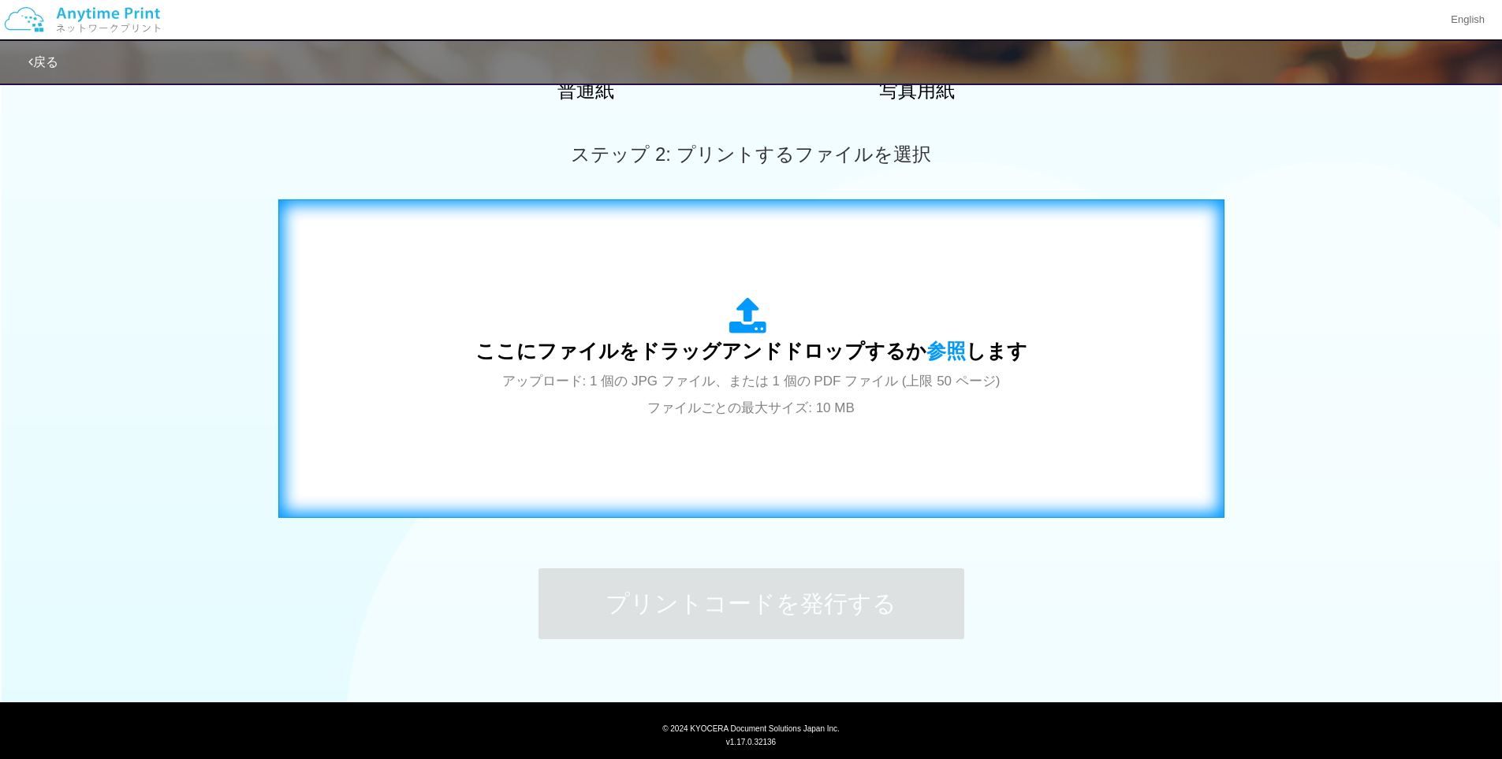
scroll to position [440, 0]
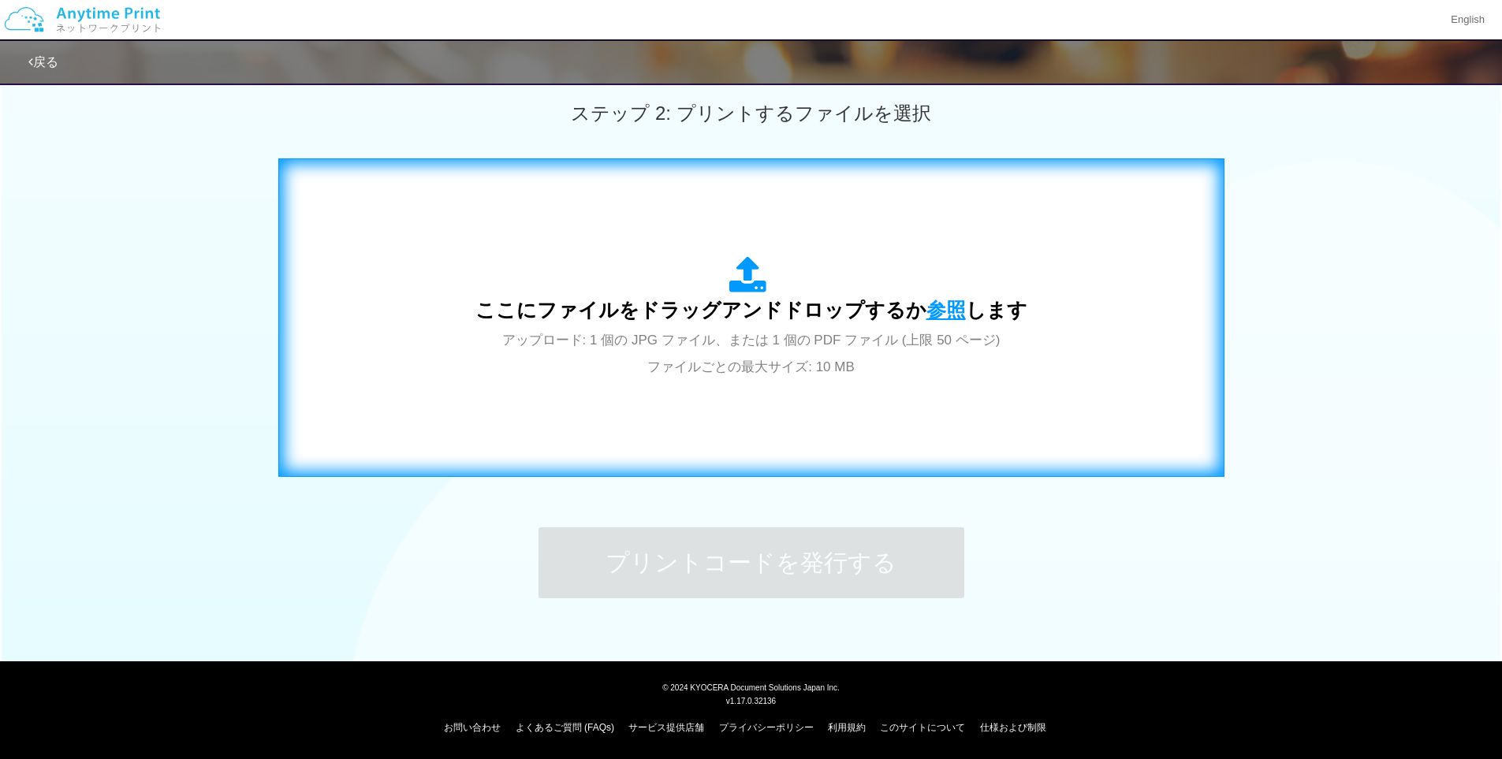
click at [943, 307] on span "参照" at bounding box center [945, 310] width 39 height 22
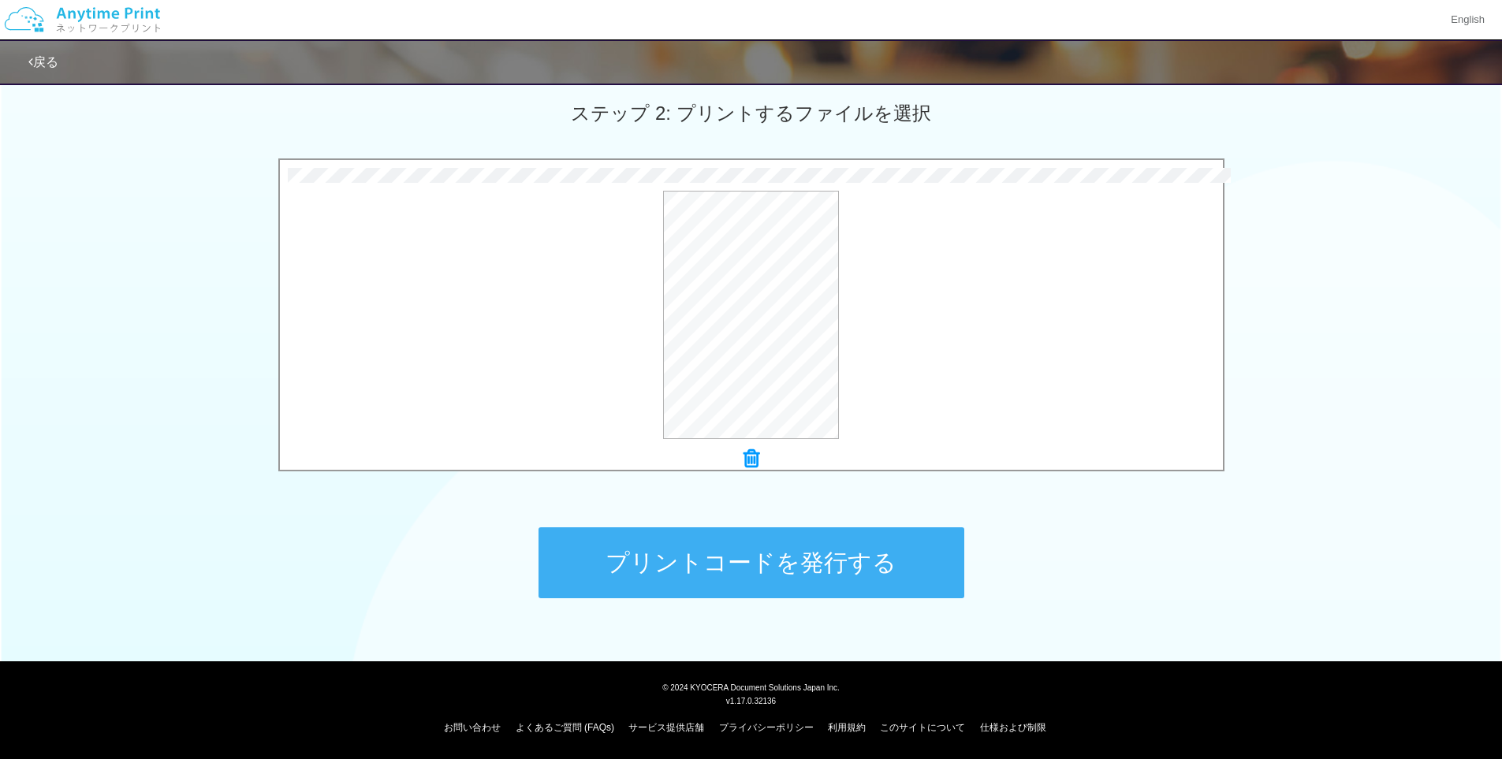
click at [871, 565] on button "プリントコードを発行する" at bounding box center [751, 562] width 426 height 71
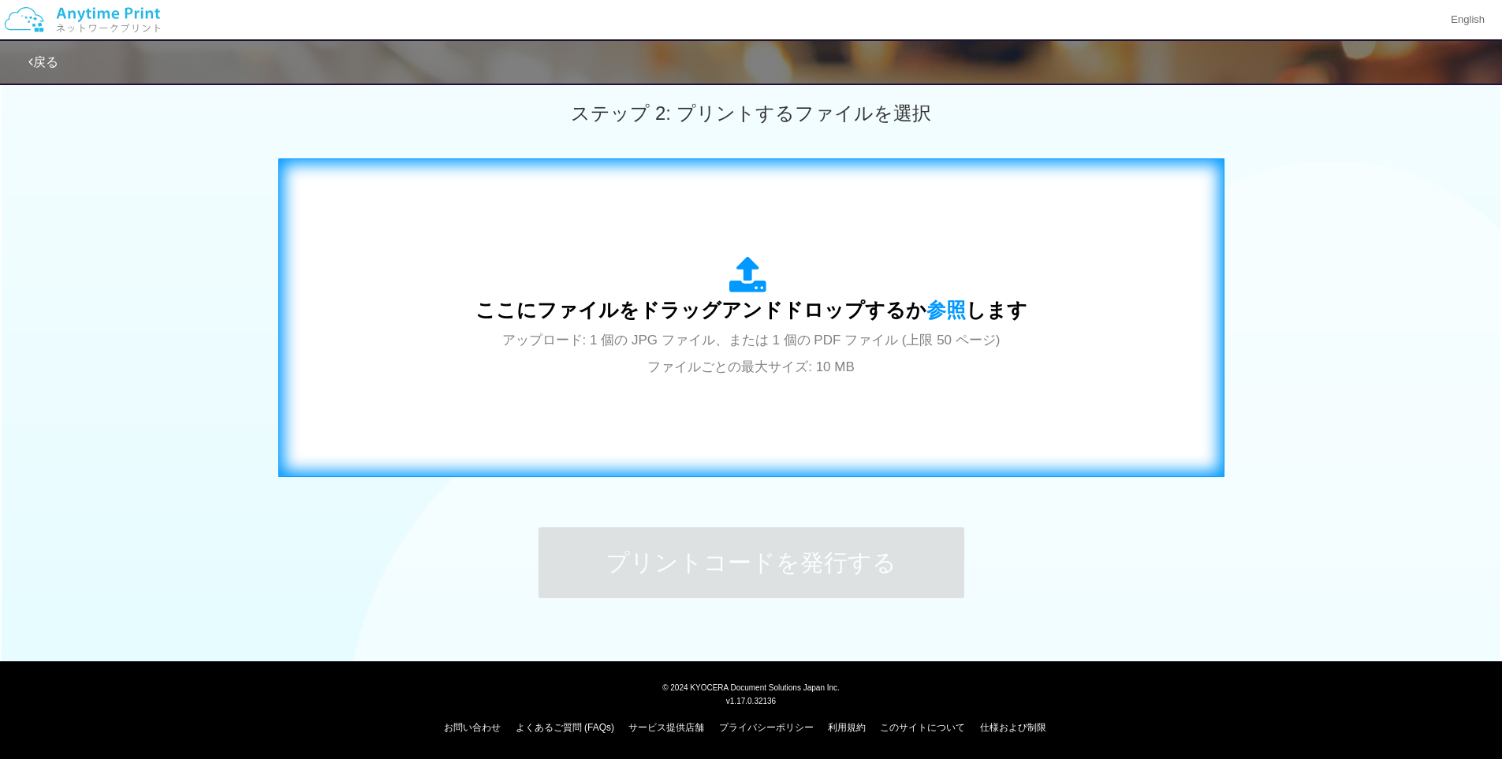
scroll to position [0, 0]
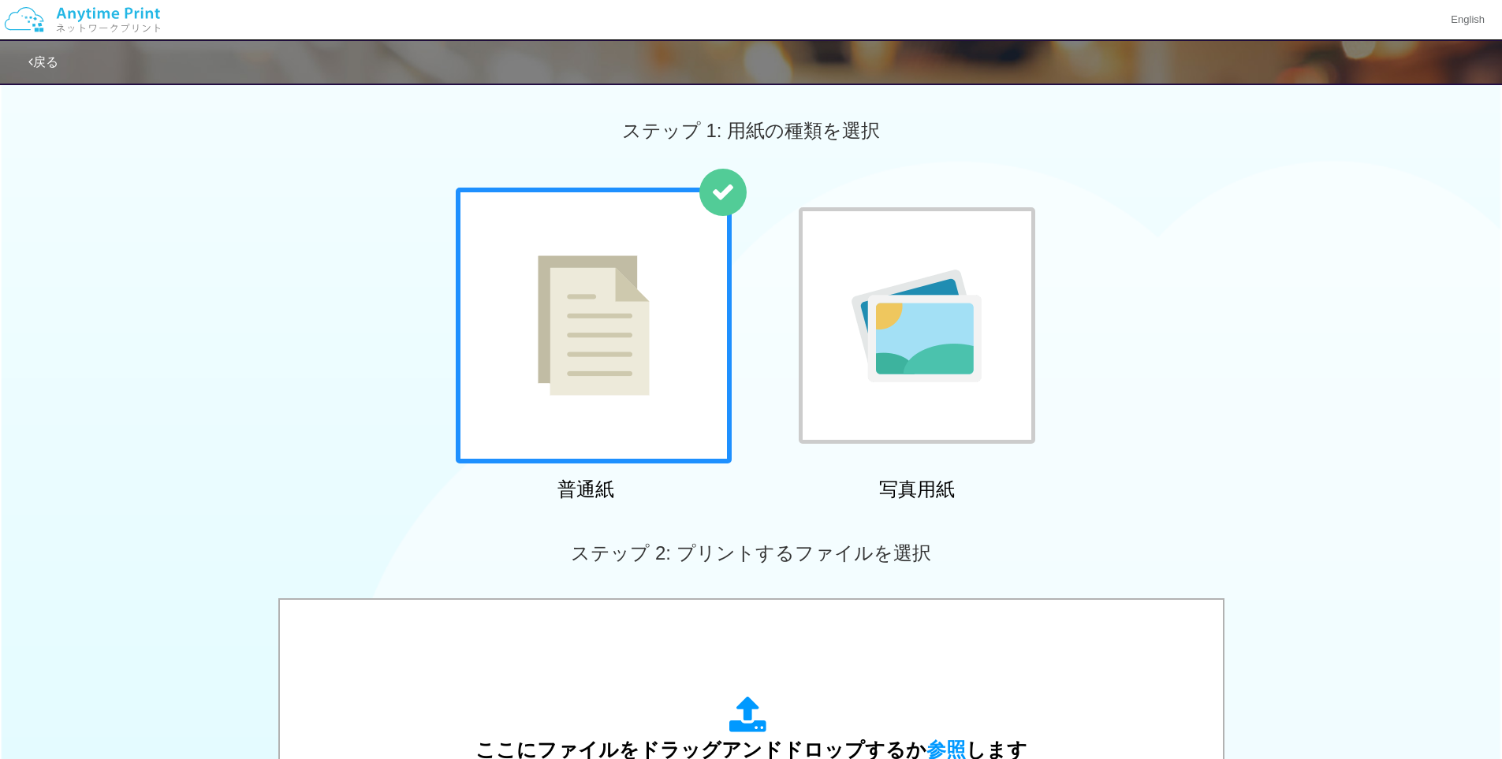
click at [37, 61] on link "戻る" at bounding box center [43, 61] width 30 height 13
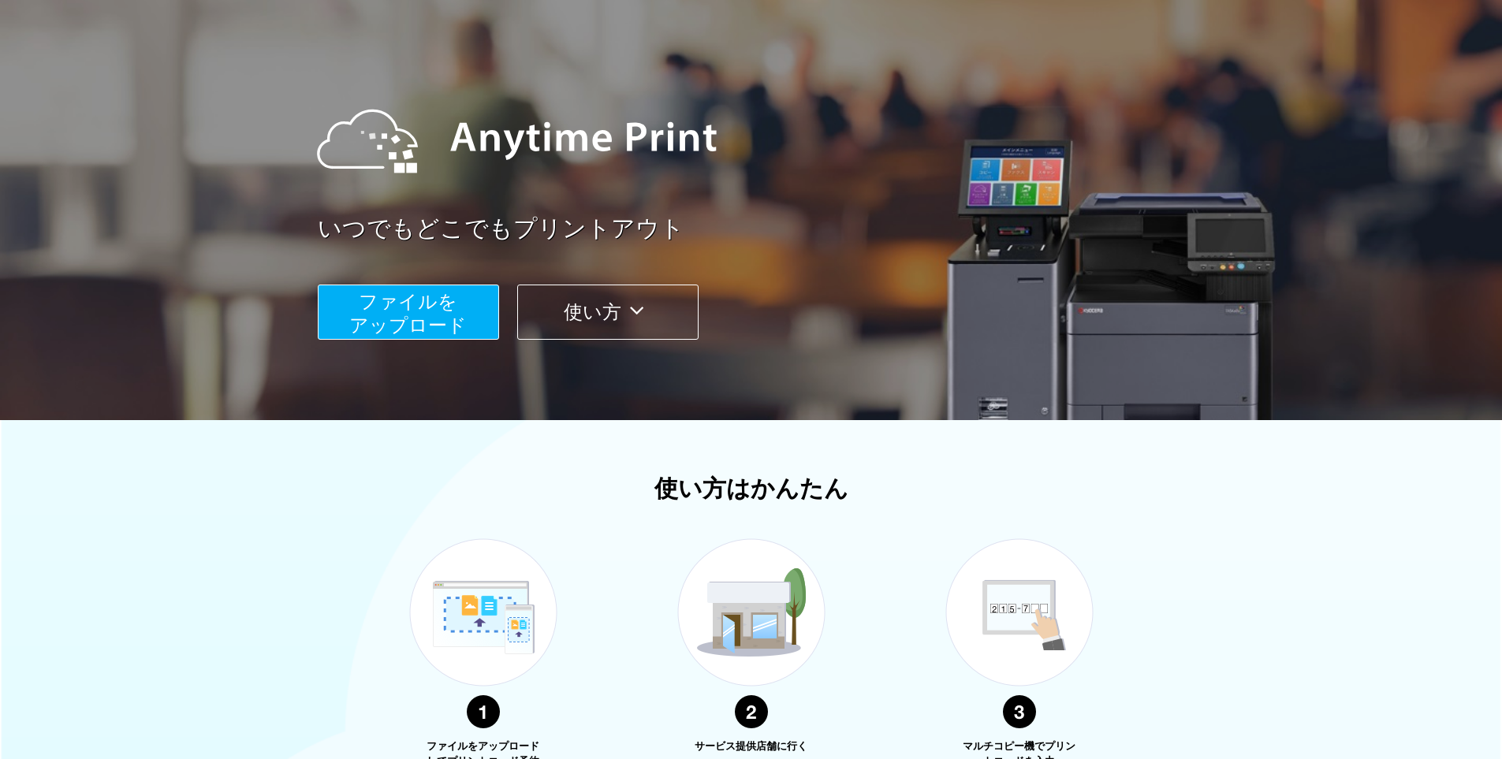
scroll to position [315, 0]
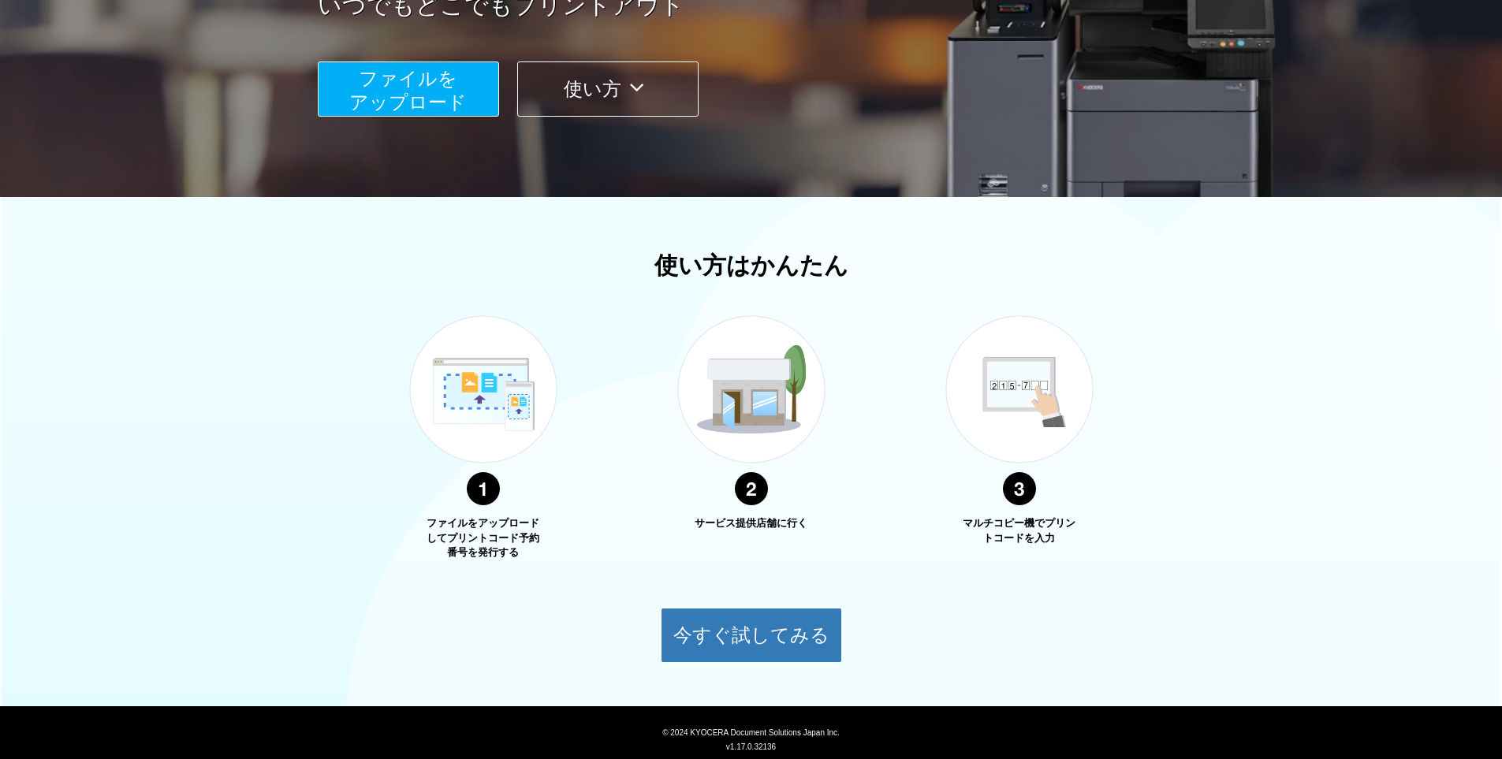
click at [432, 90] on span "ファイルを ​​アップロード" at bounding box center [407, 90] width 117 height 45
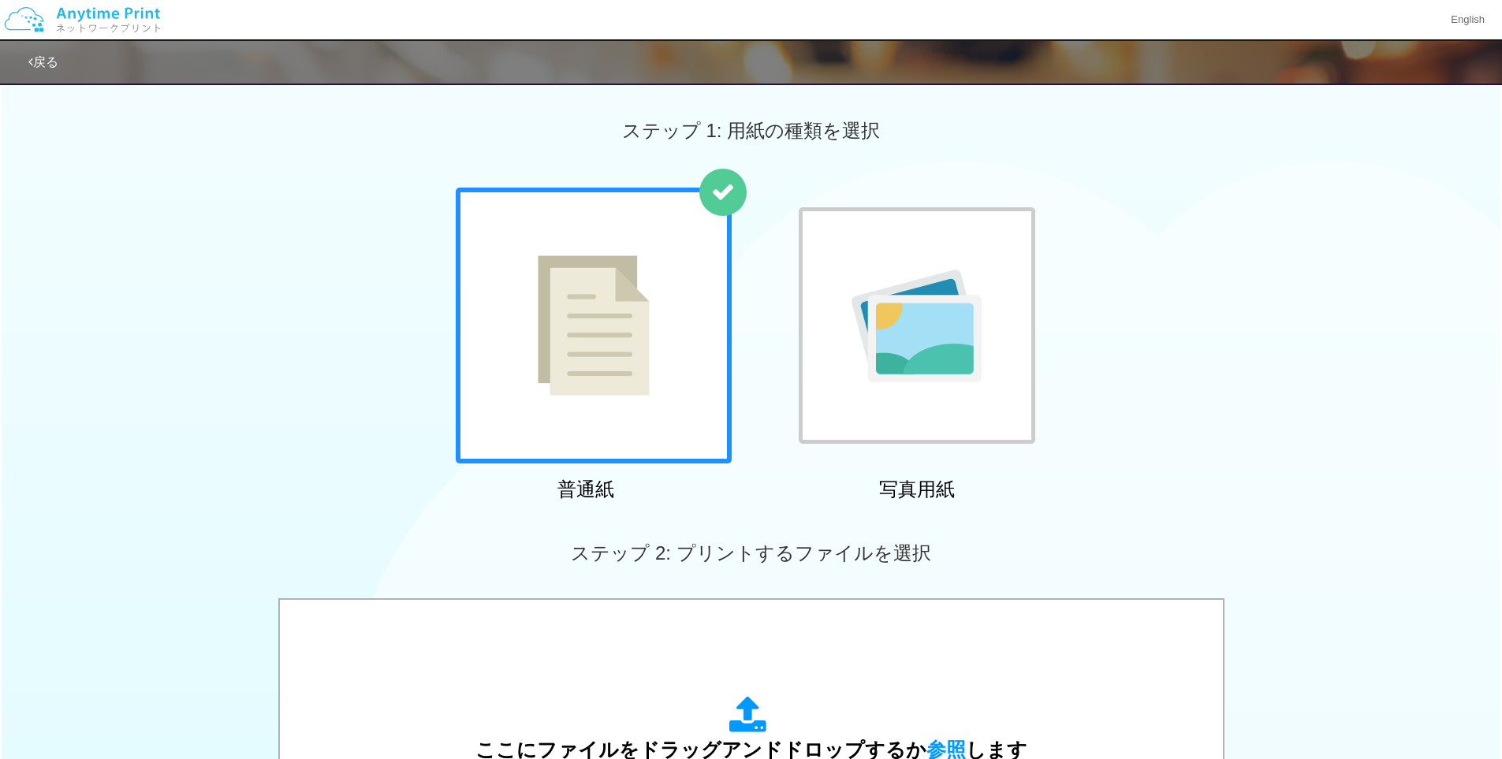
click at [53, 57] on link "戻る" at bounding box center [43, 61] width 30 height 13
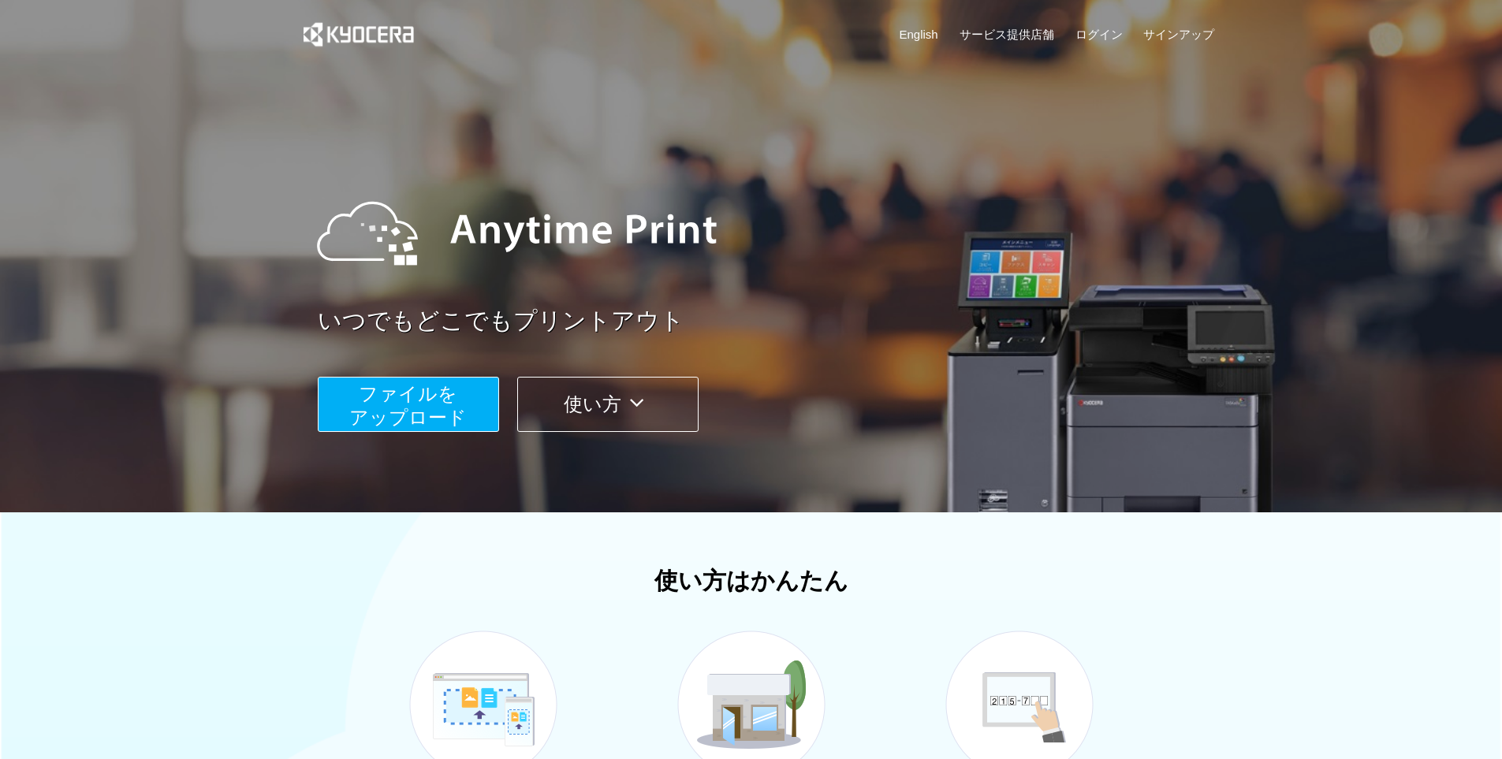
click at [429, 404] on span "ファイルを ​​アップロード" at bounding box center [407, 405] width 117 height 45
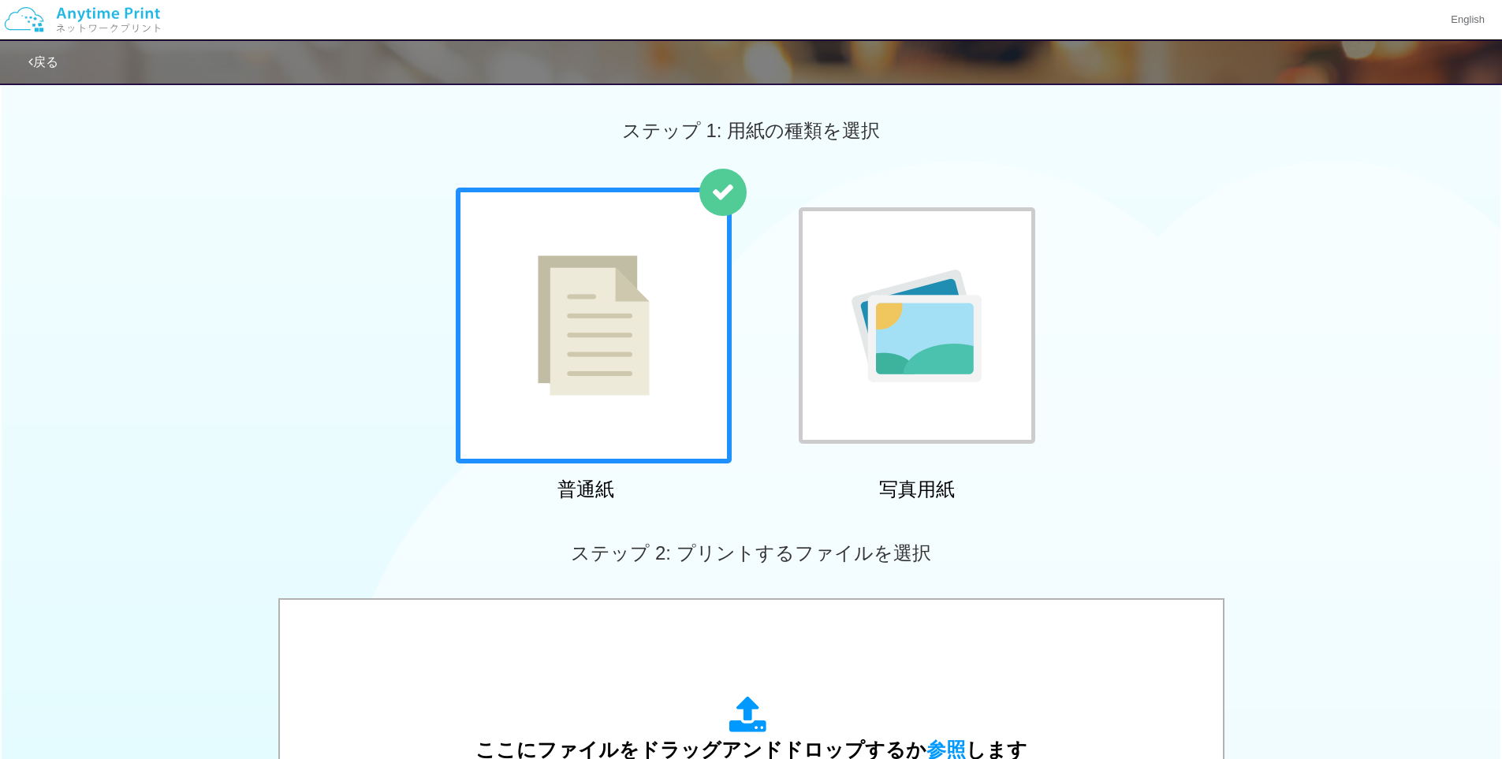
click at [99, 18] on img at bounding box center [82, 19] width 168 height 55
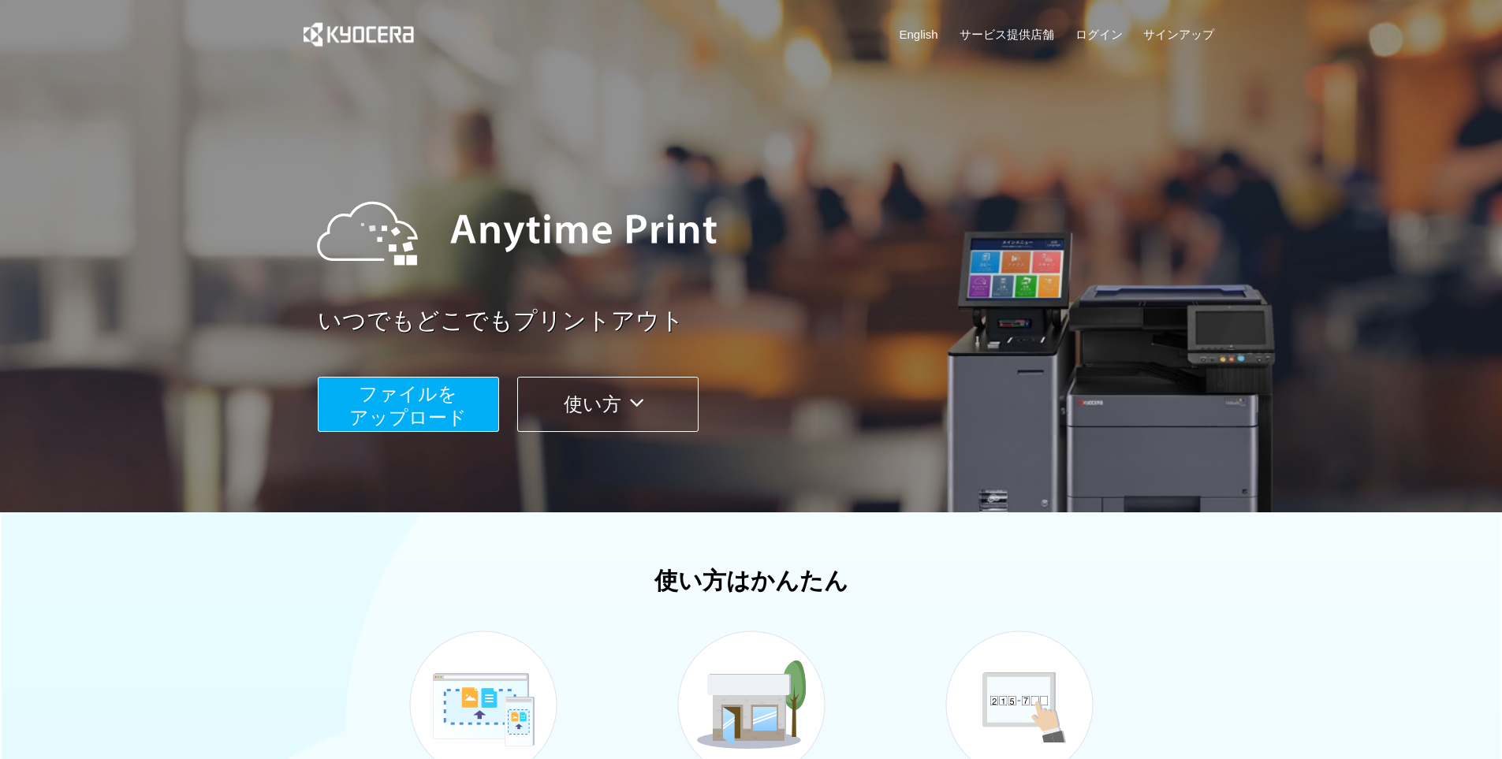
click at [430, 397] on span "ファイルを ​​アップロード" at bounding box center [407, 405] width 117 height 45
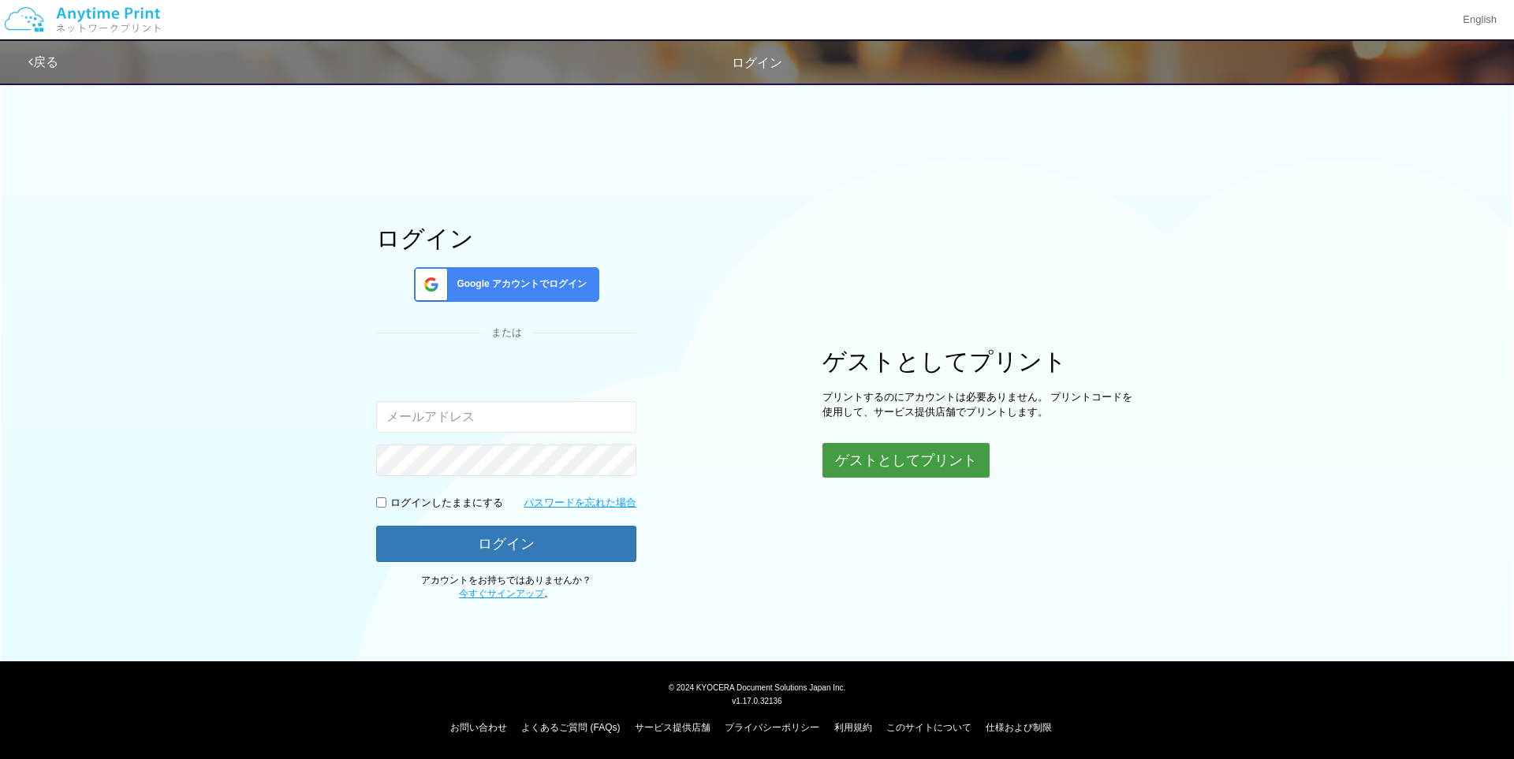
click at [917, 464] on button "ゲストとしてプリント" at bounding box center [905, 460] width 167 height 35
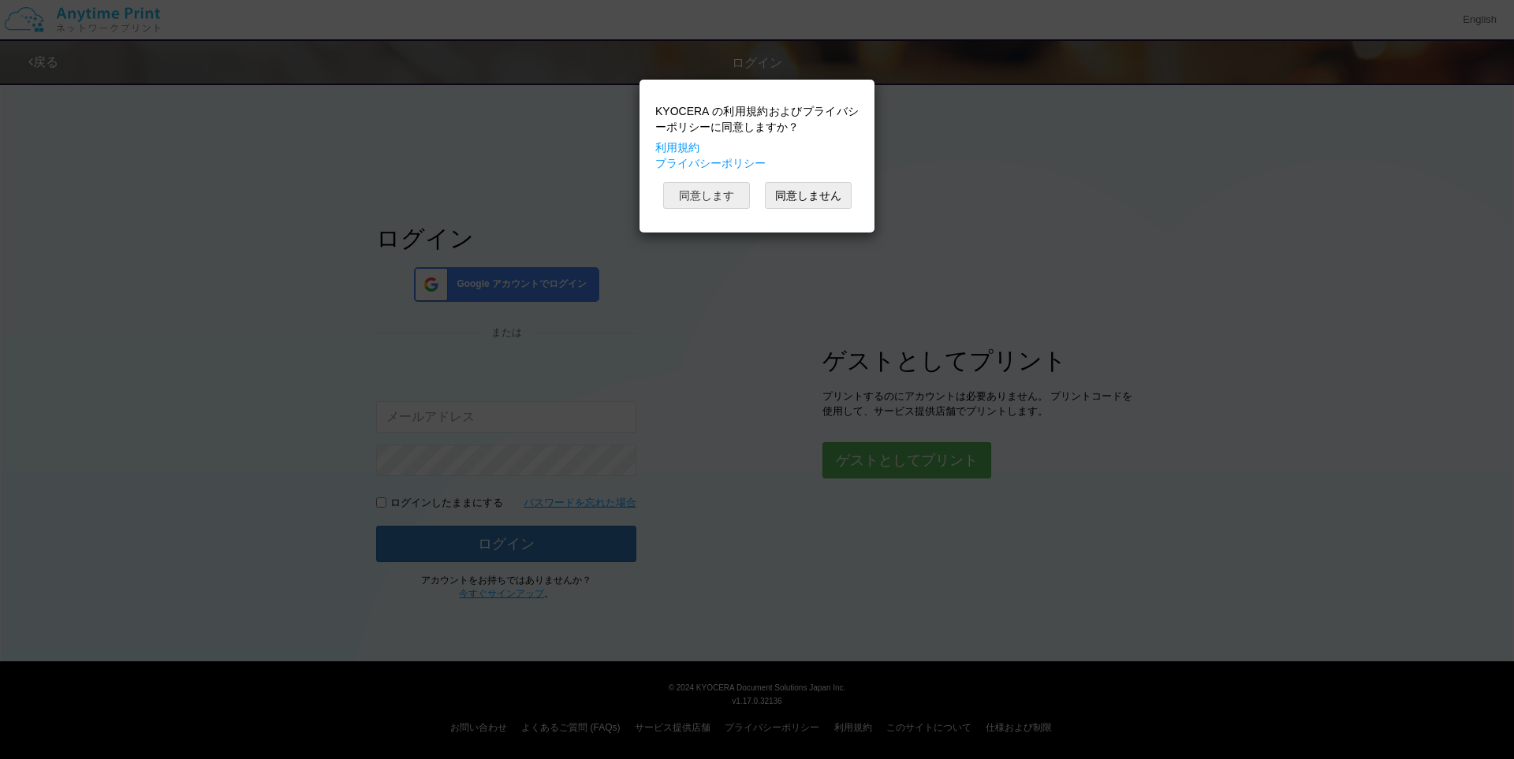
click at [728, 197] on button "同意します" at bounding box center [706, 195] width 87 height 27
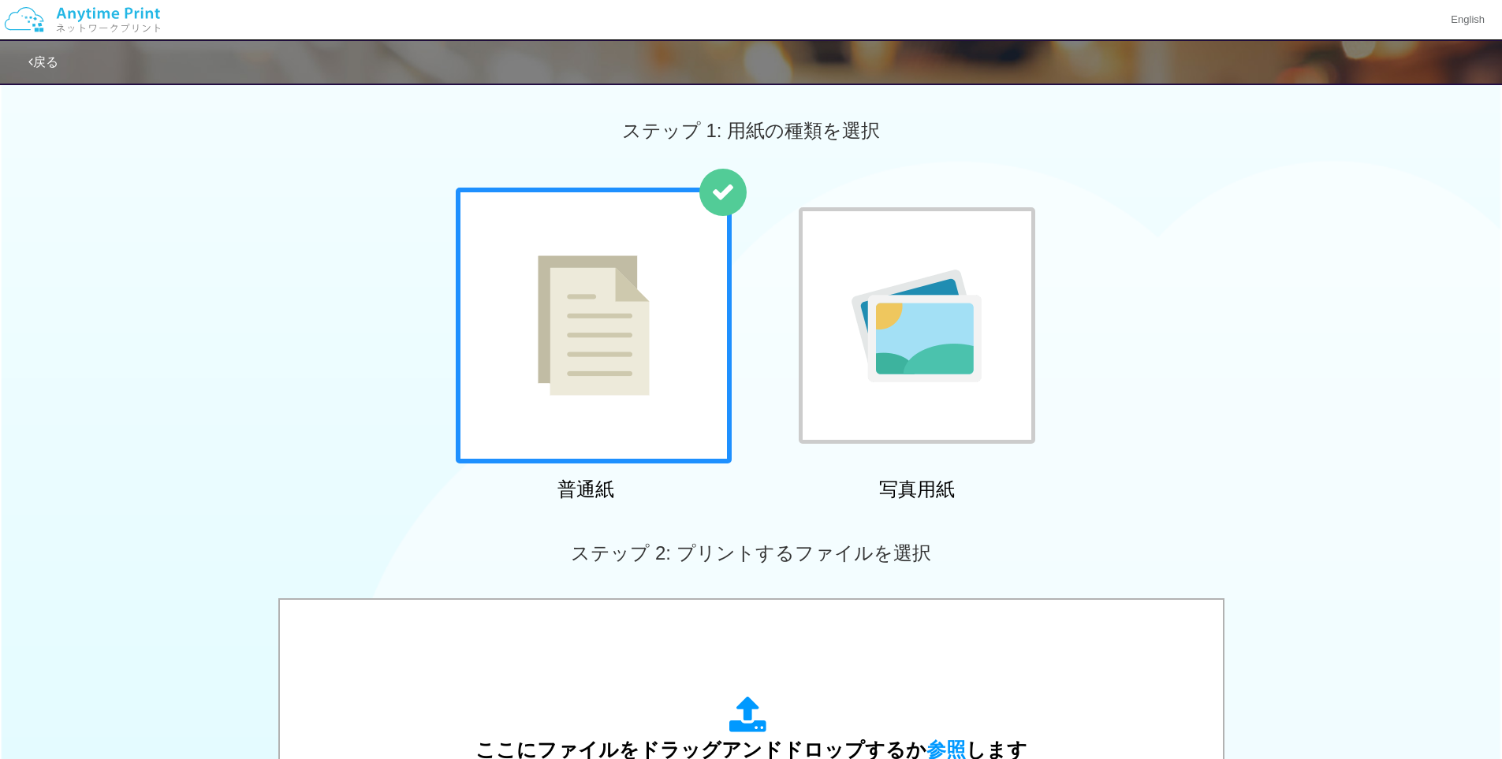
scroll to position [440, 0]
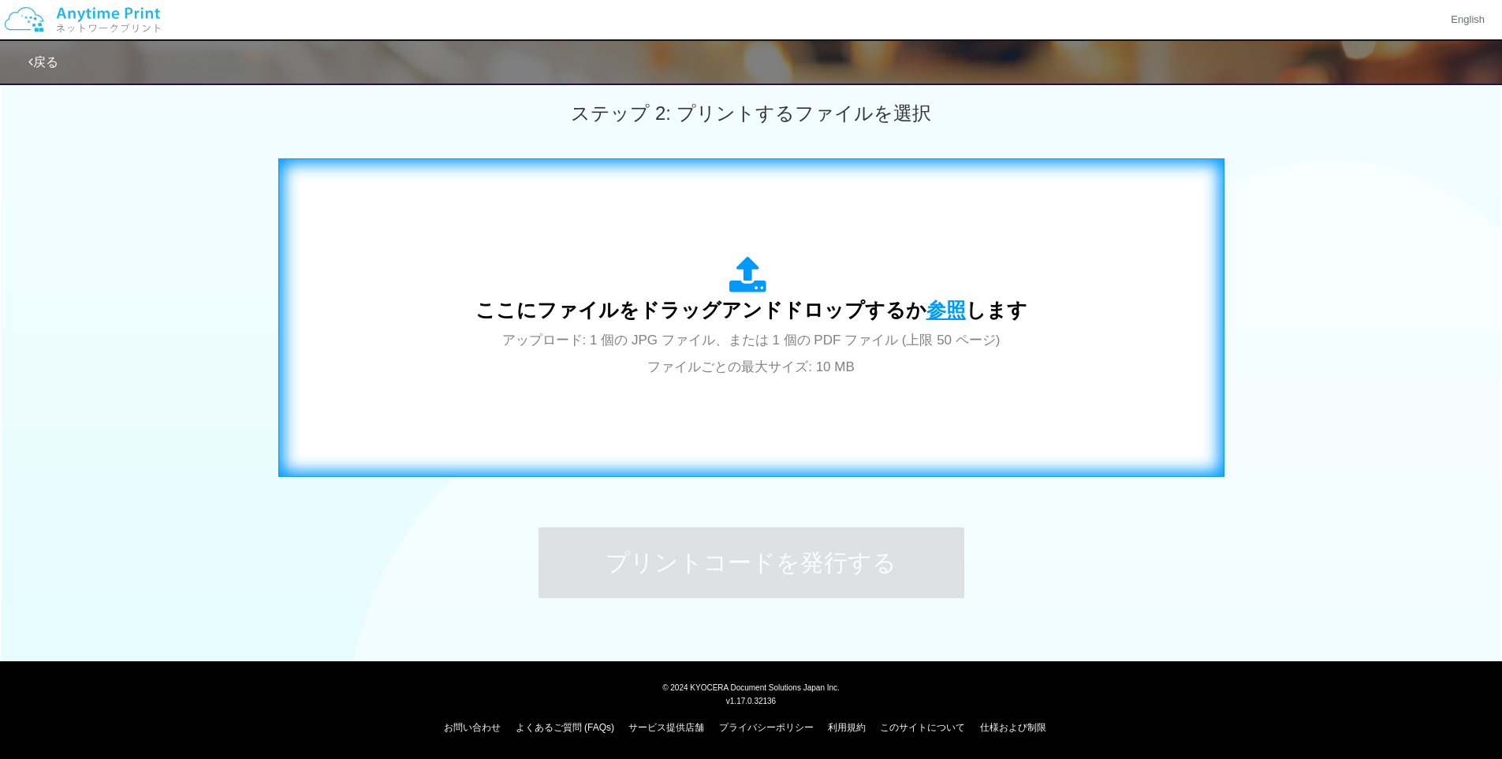
click at [940, 303] on span "参照" at bounding box center [945, 310] width 39 height 22
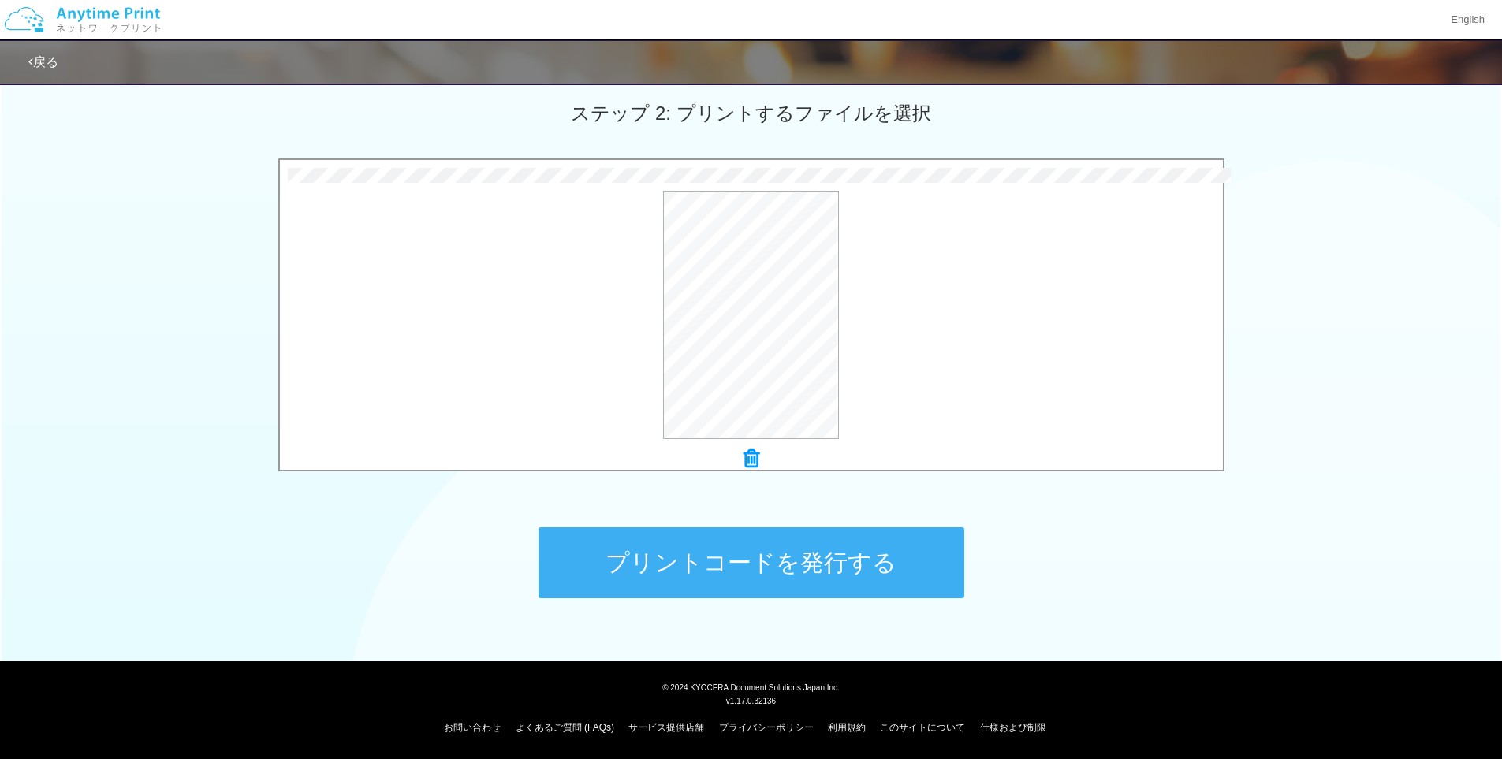
click at [816, 552] on button "プリントコードを発行する" at bounding box center [751, 562] width 426 height 71
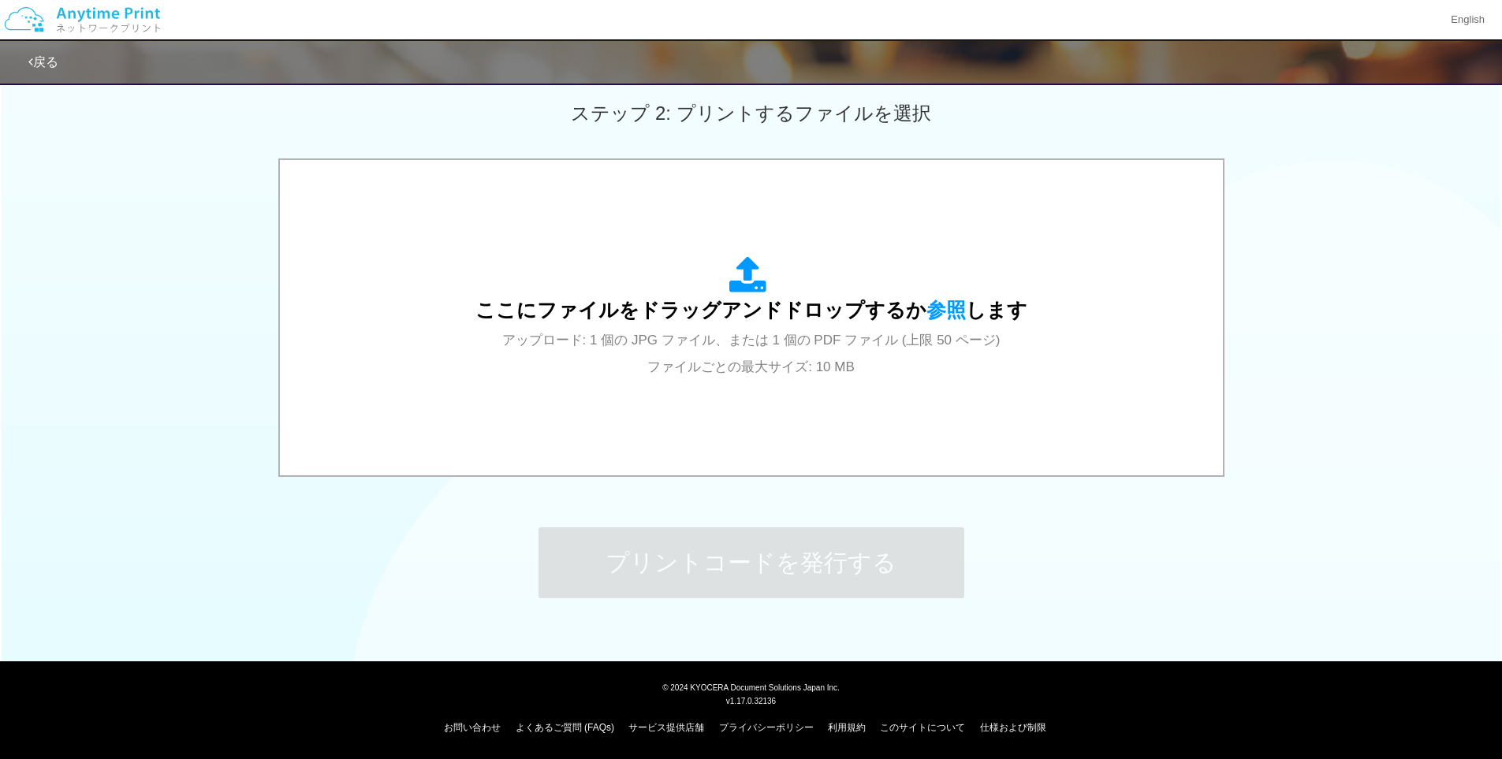
click at [1031, 542] on div "ステップ 1: 用紙の種類を選択 普通紙 写真用紙 普通紙 写真用紙 previous next slide 1 of 2 comma.current.act…" at bounding box center [751, 140] width 1502 height 1012
click at [1371, 347] on div "ここにファイルをドラッグアンドドロップするか 参照 します アップロード: 1 個の JPG ファイル、または 1 個の PDF ファイル (上限 50 ペー…" at bounding box center [751, 319] width 1502 height 322
